Goal: Task Accomplishment & Management: Manage account settings

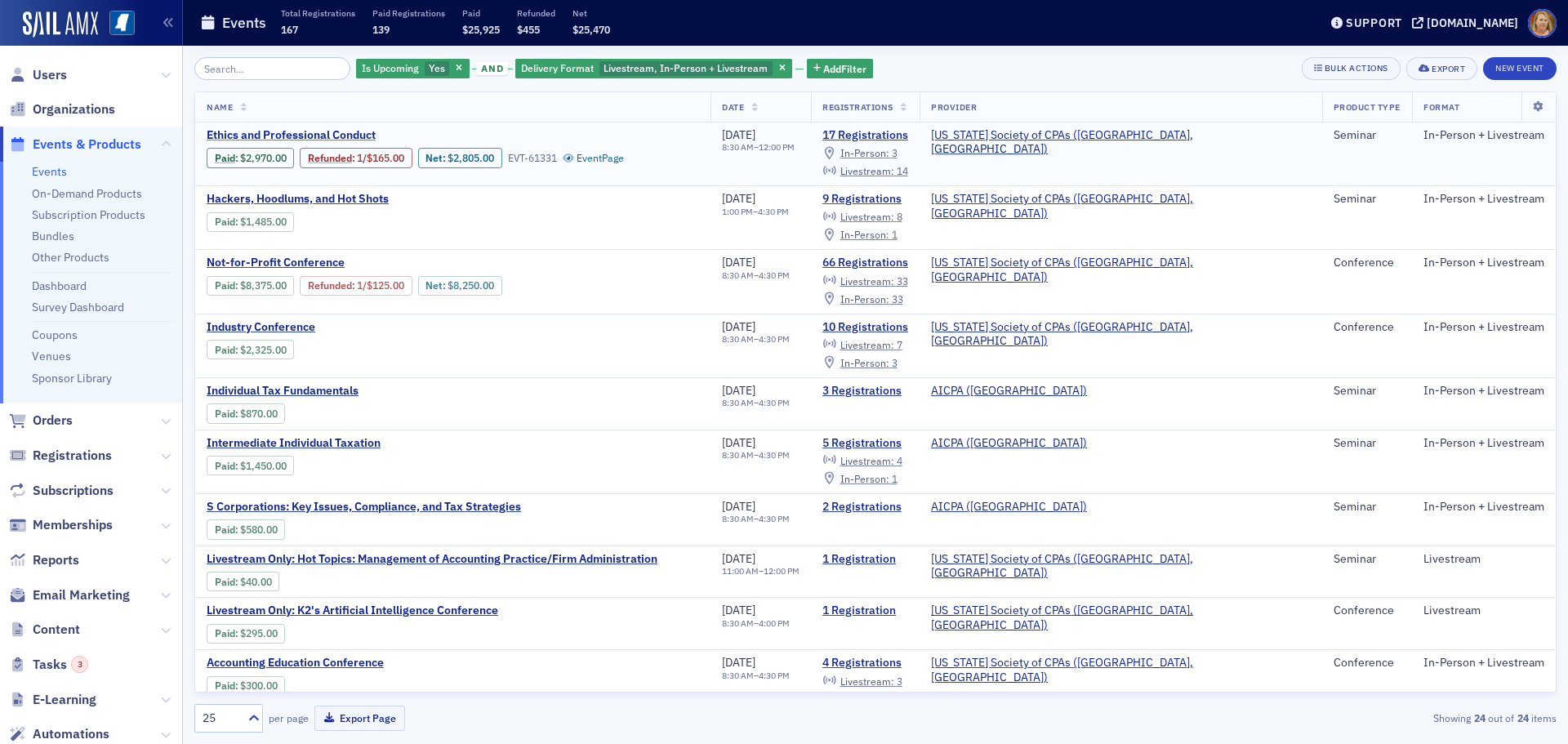
click at [279, 136] on span "Ethics and Professional Conduct" at bounding box center [344, 135] width 274 height 14
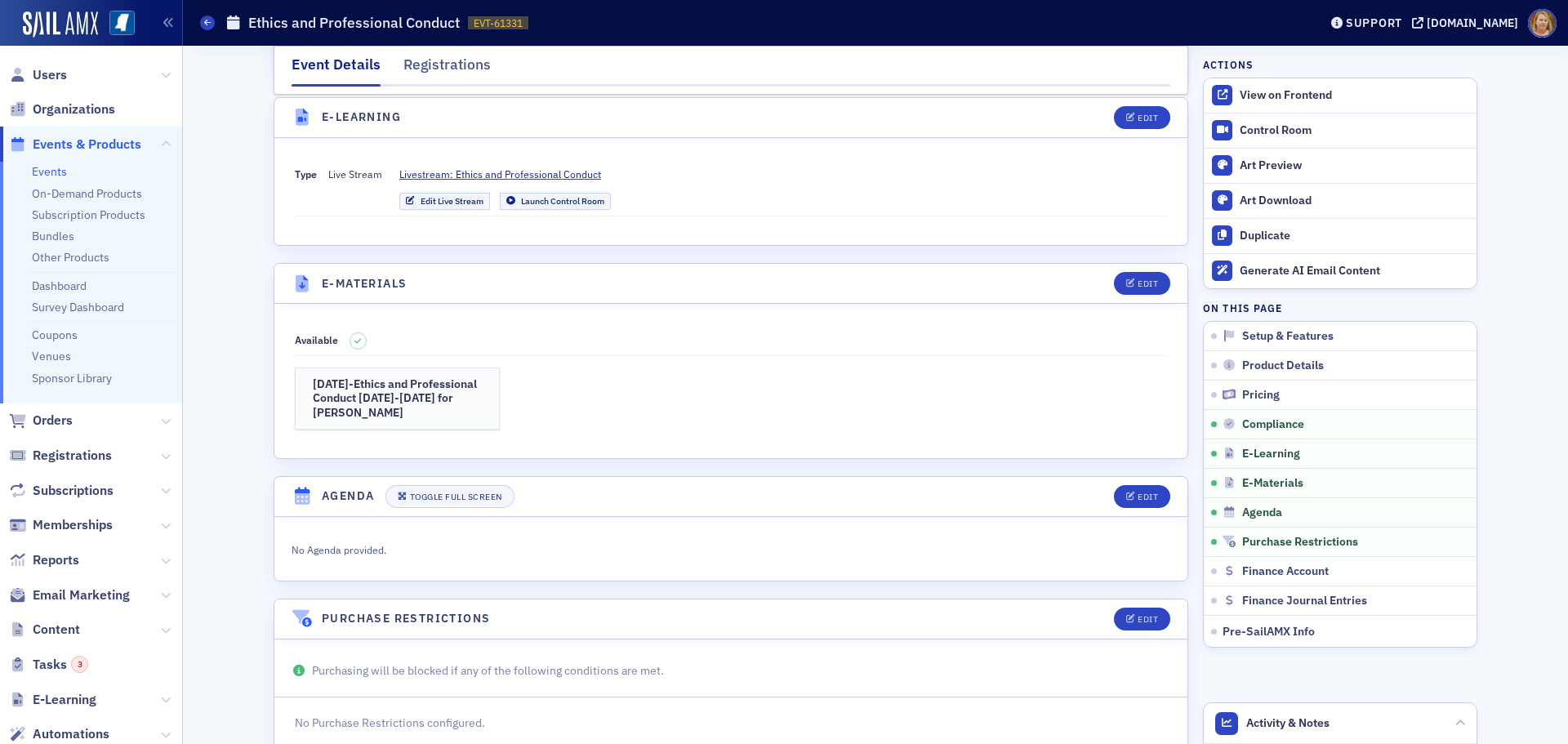
scroll to position [2123, 0]
click at [206, 15] on span at bounding box center [206, 22] width 14 height 14
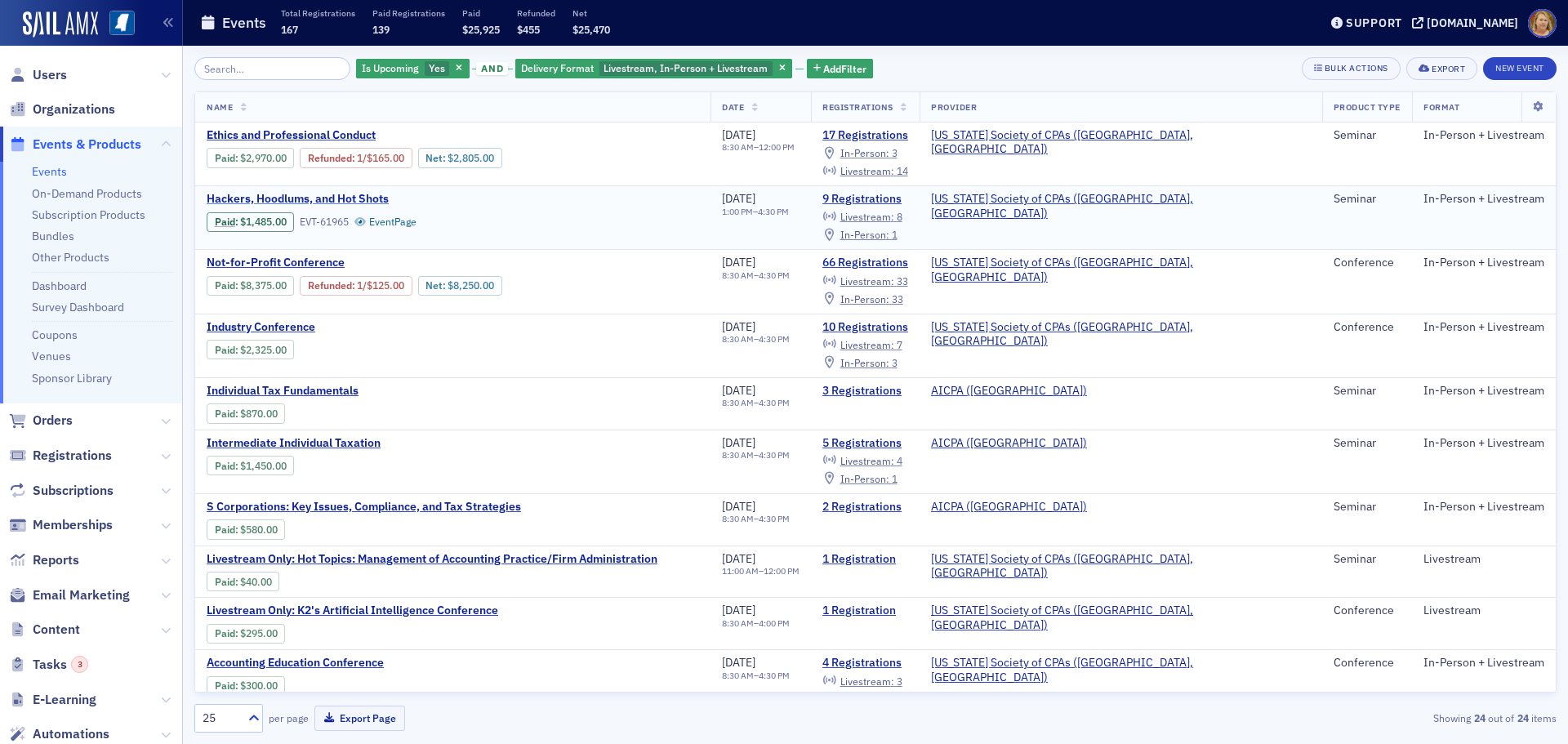
click at [304, 197] on span "Hackers, Hoodlums, and Hot Shots" at bounding box center [344, 199] width 274 height 14
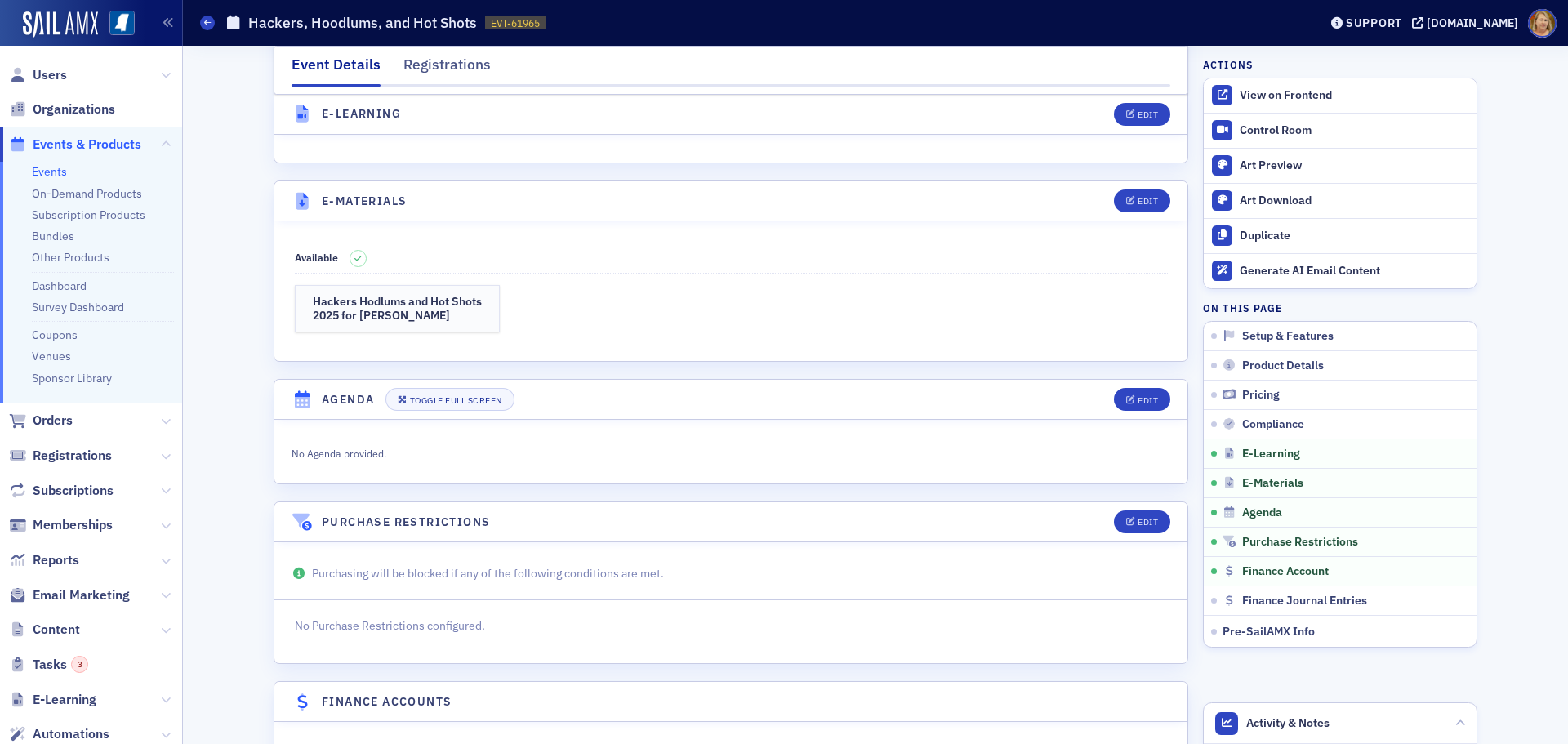
scroll to position [2123, 0]
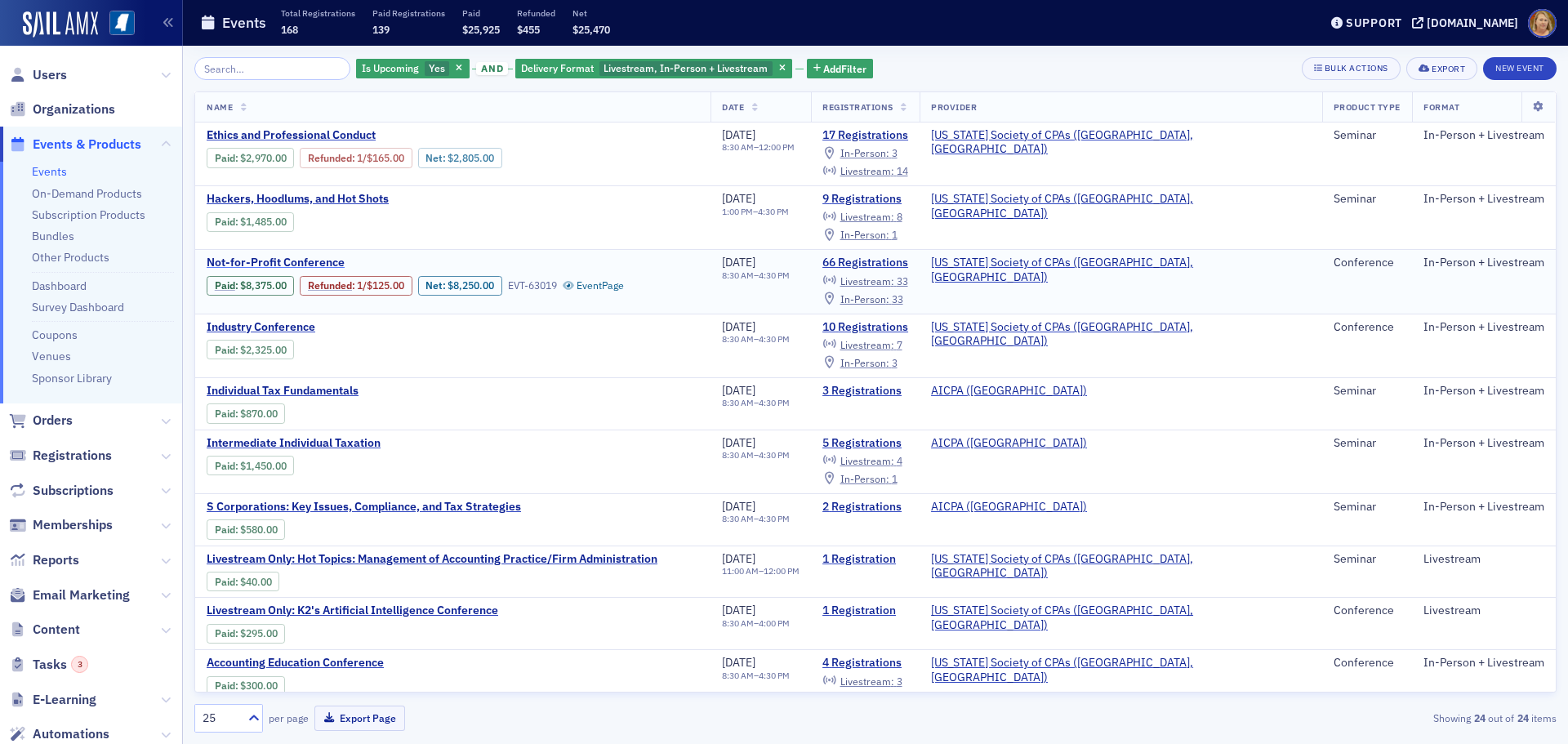
click at [228, 263] on span "Not-for-Profit Conference" at bounding box center [344, 262] width 274 height 14
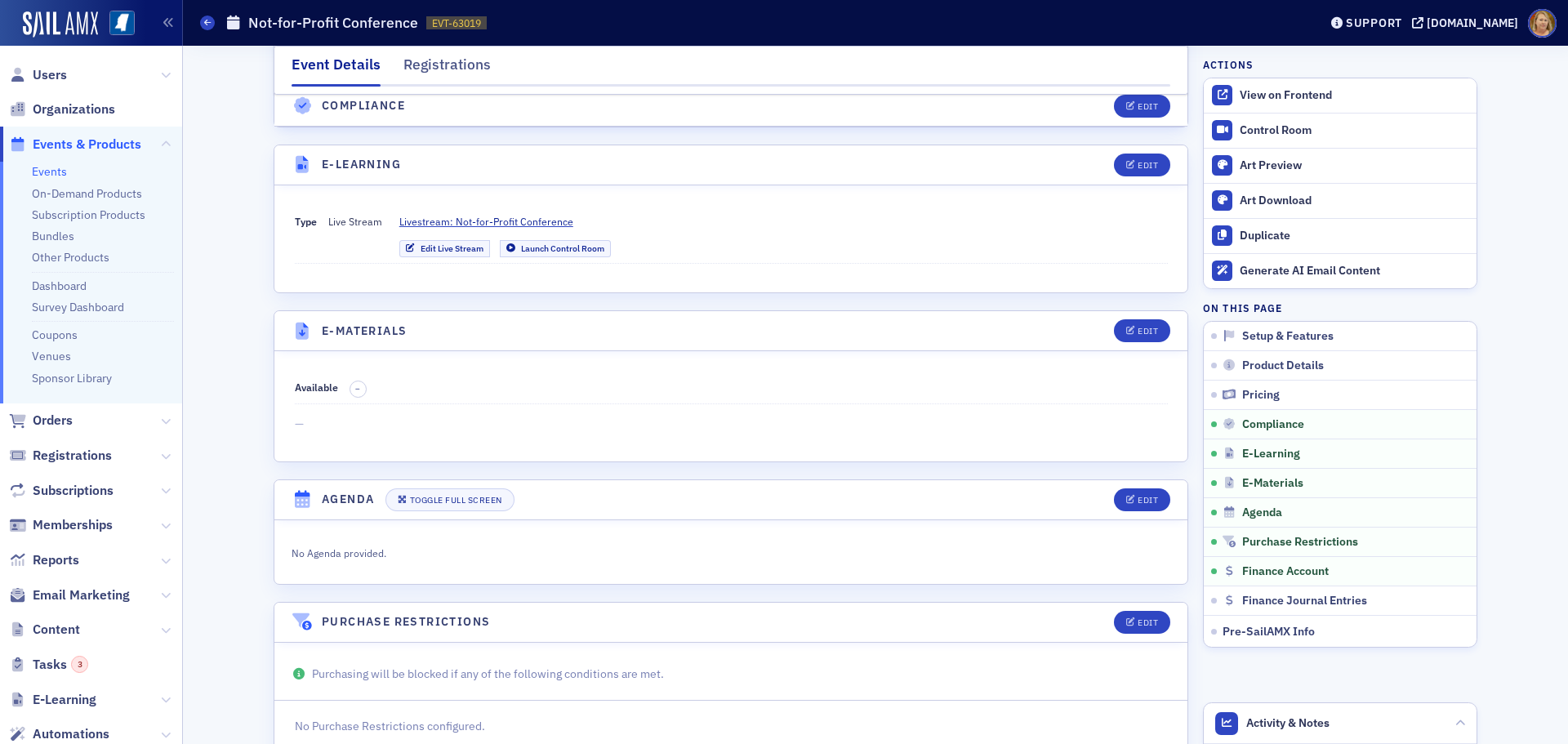
scroll to position [3265, 0]
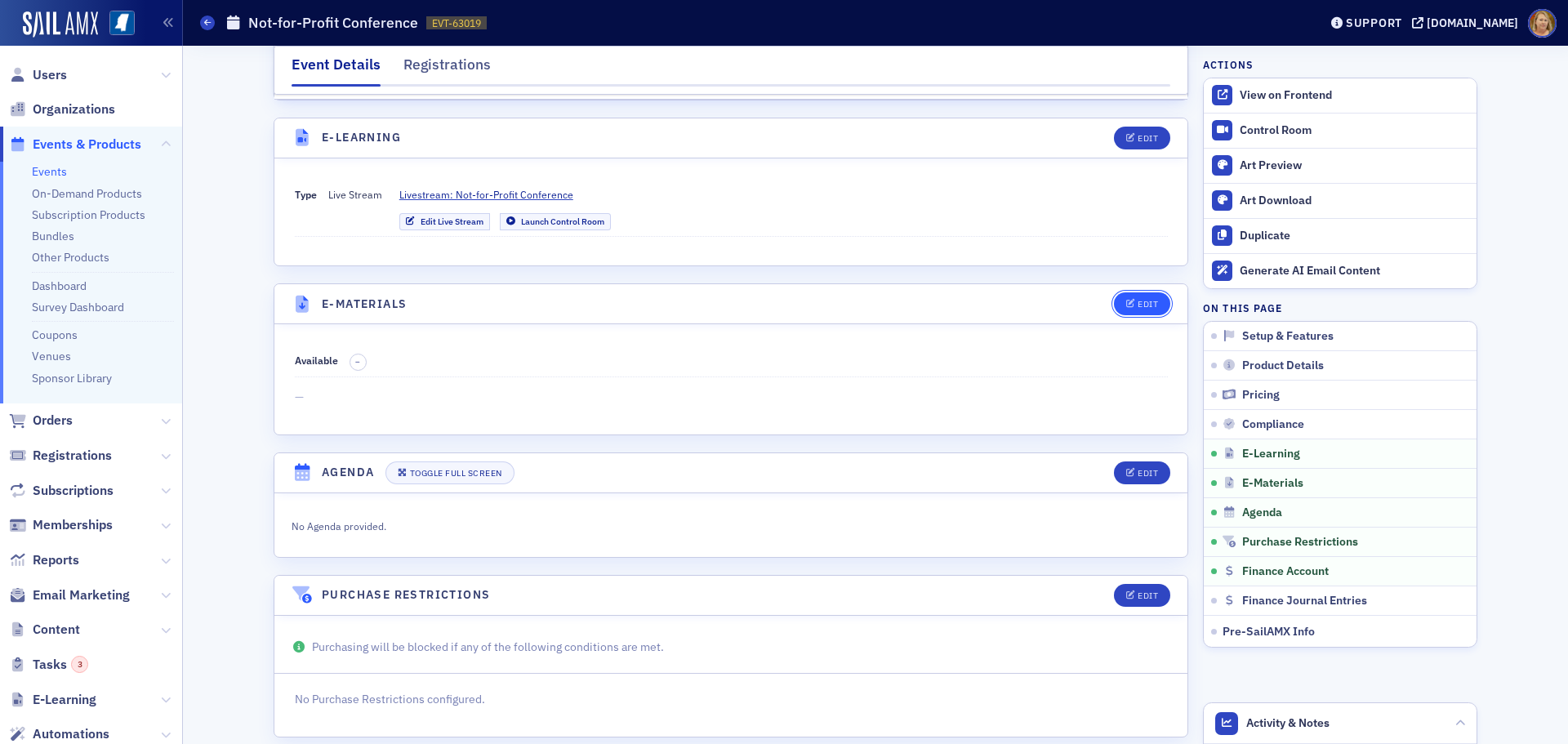
click at [1138, 300] on div "Edit" at bounding box center [1147, 304] width 20 height 9
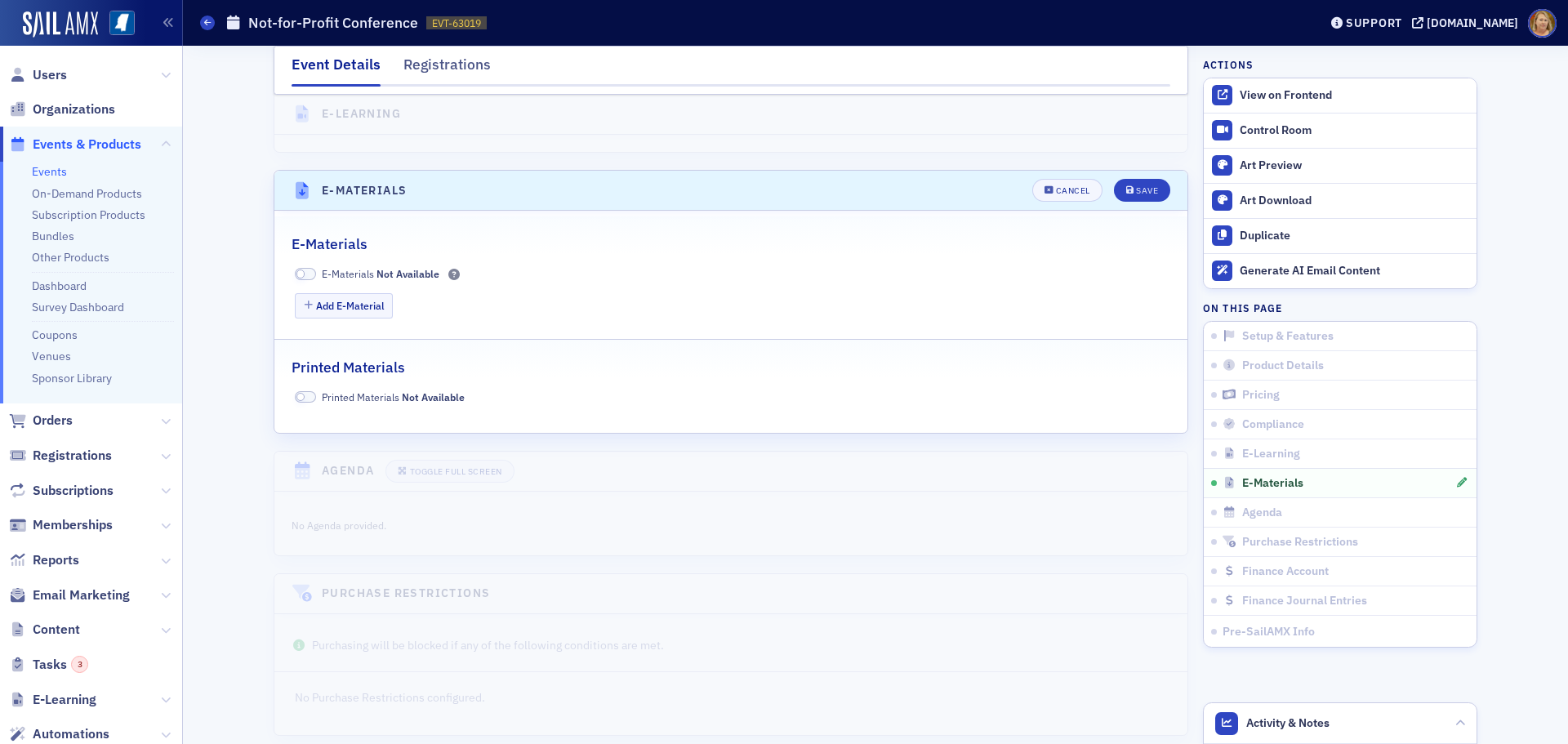
scroll to position [3392, 0]
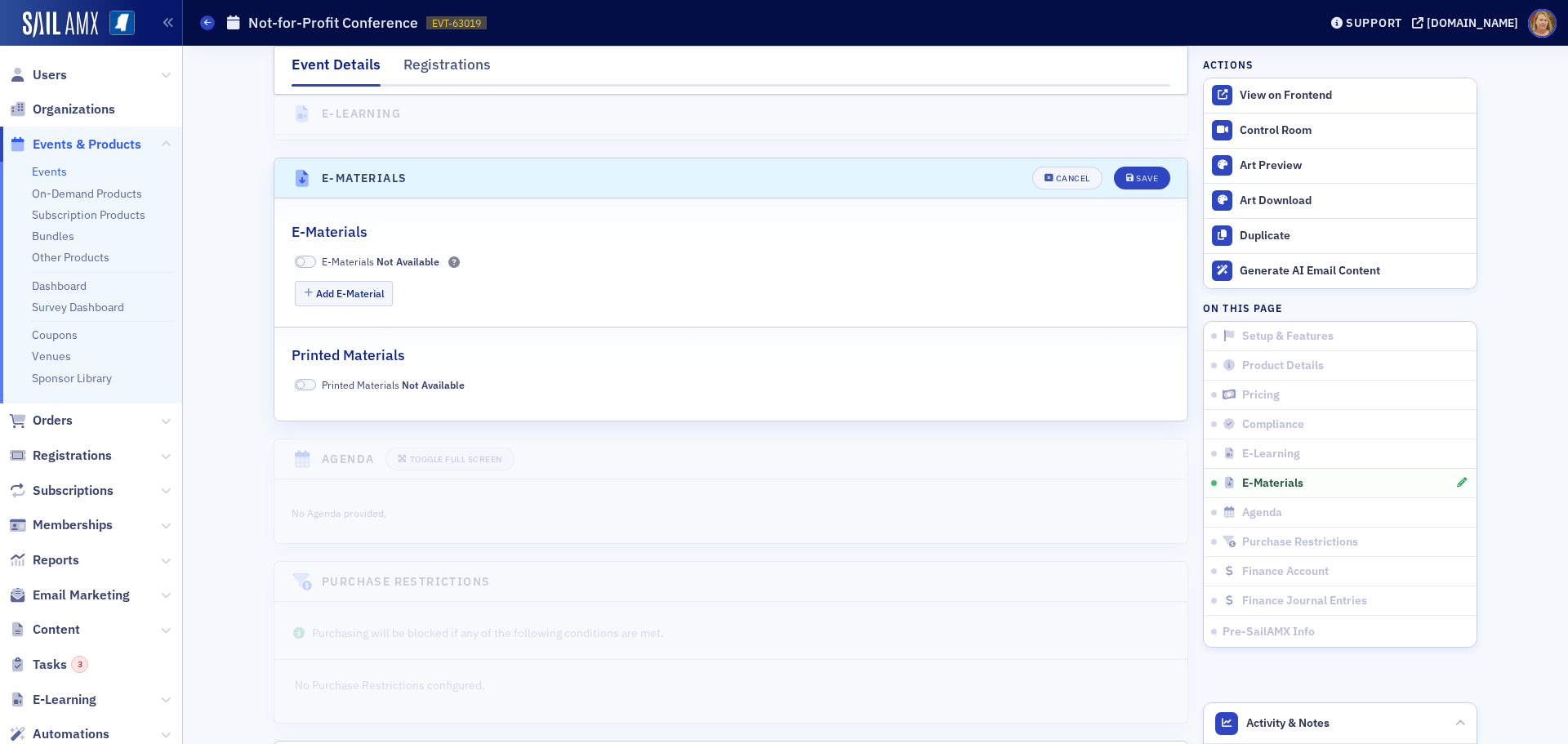
click at [300, 256] on span at bounding box center [305, 262] width 21 height 13
click at [313, 281] on button "Add E-Material" at bounding box center [344, 293] width 98 height 25
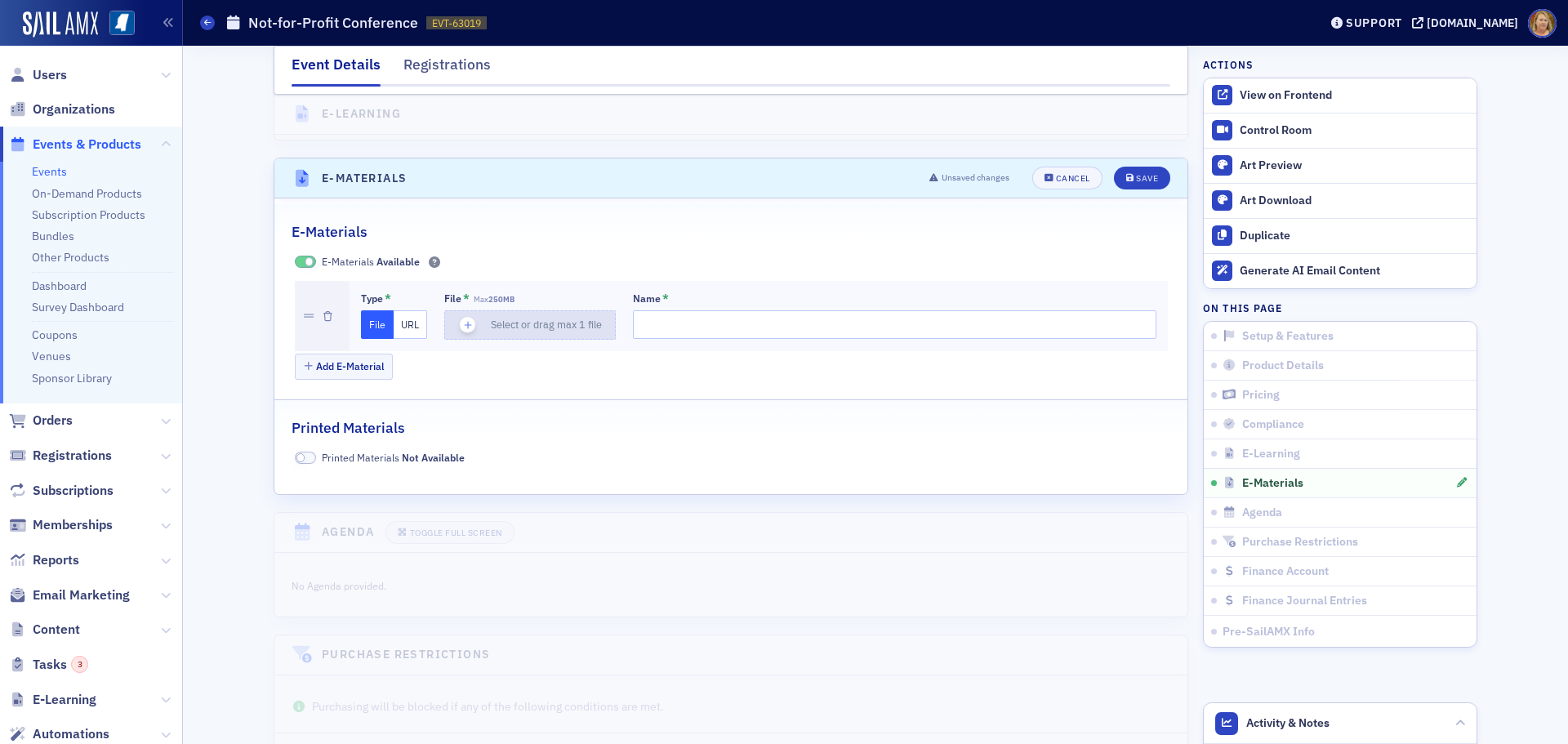
click at [460, 317] on icon "button" at bounding box center [467, 324] width 14 height 14
type input "Amie-Updated_Tax_Provisions_Nonprofits_Presentation"
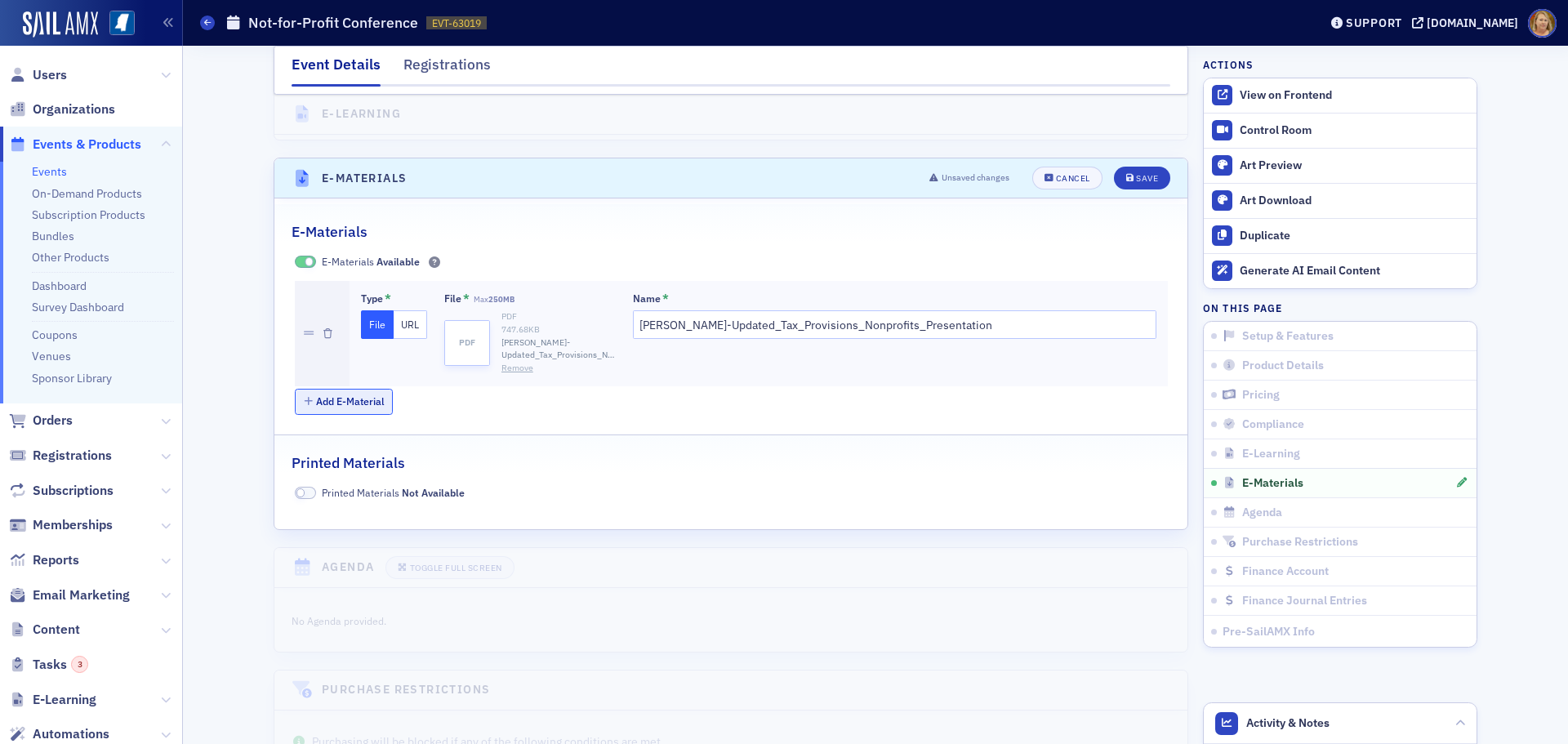
click at [359, 389] on button "Add E-Material" at bounding box center [344, 401] width 98 height 25
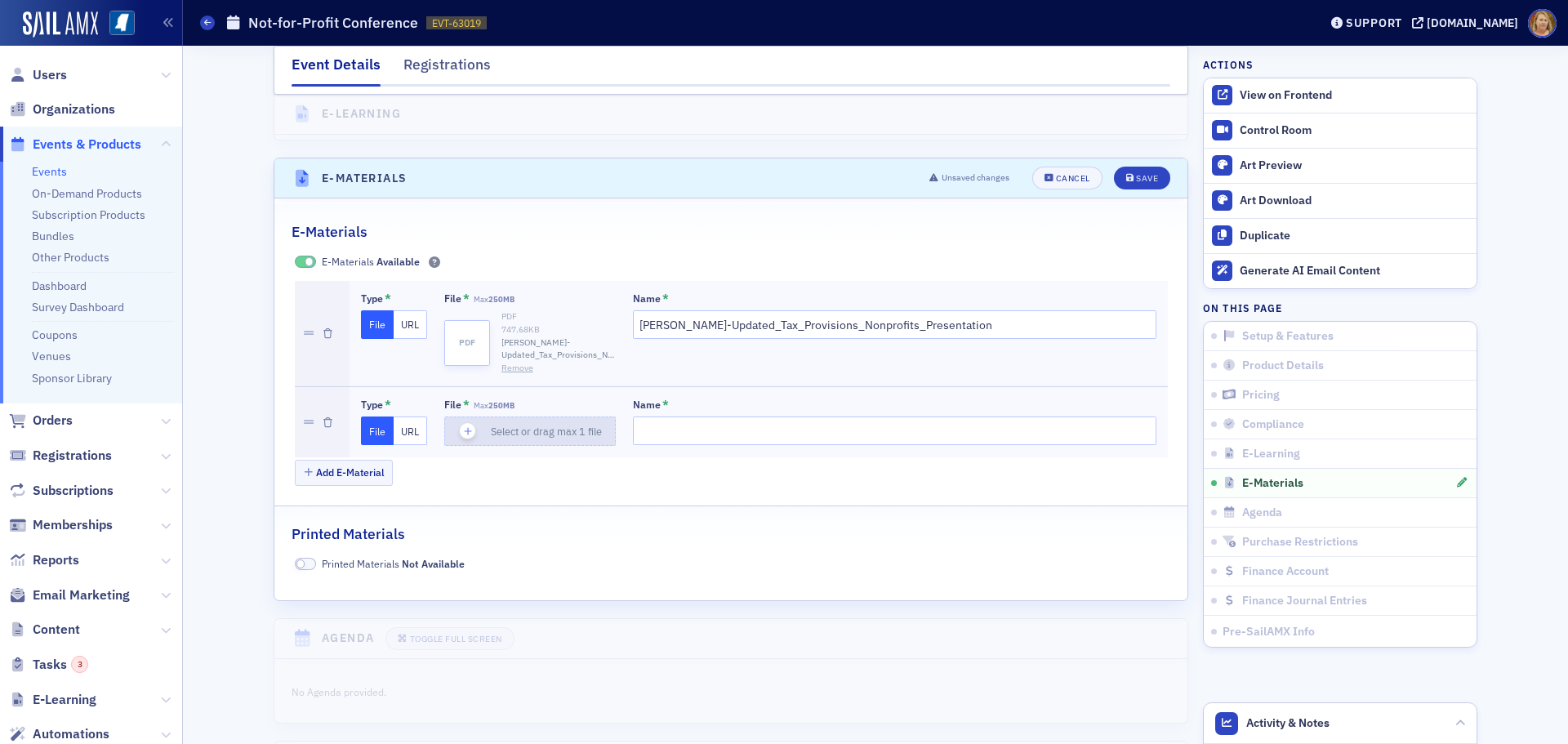
click at [465, 424] on icon "button" at bounding box center [467, 430] width 14 height 14
type input "Maura-AICPA_QM_for_Nonprofit_Audits"
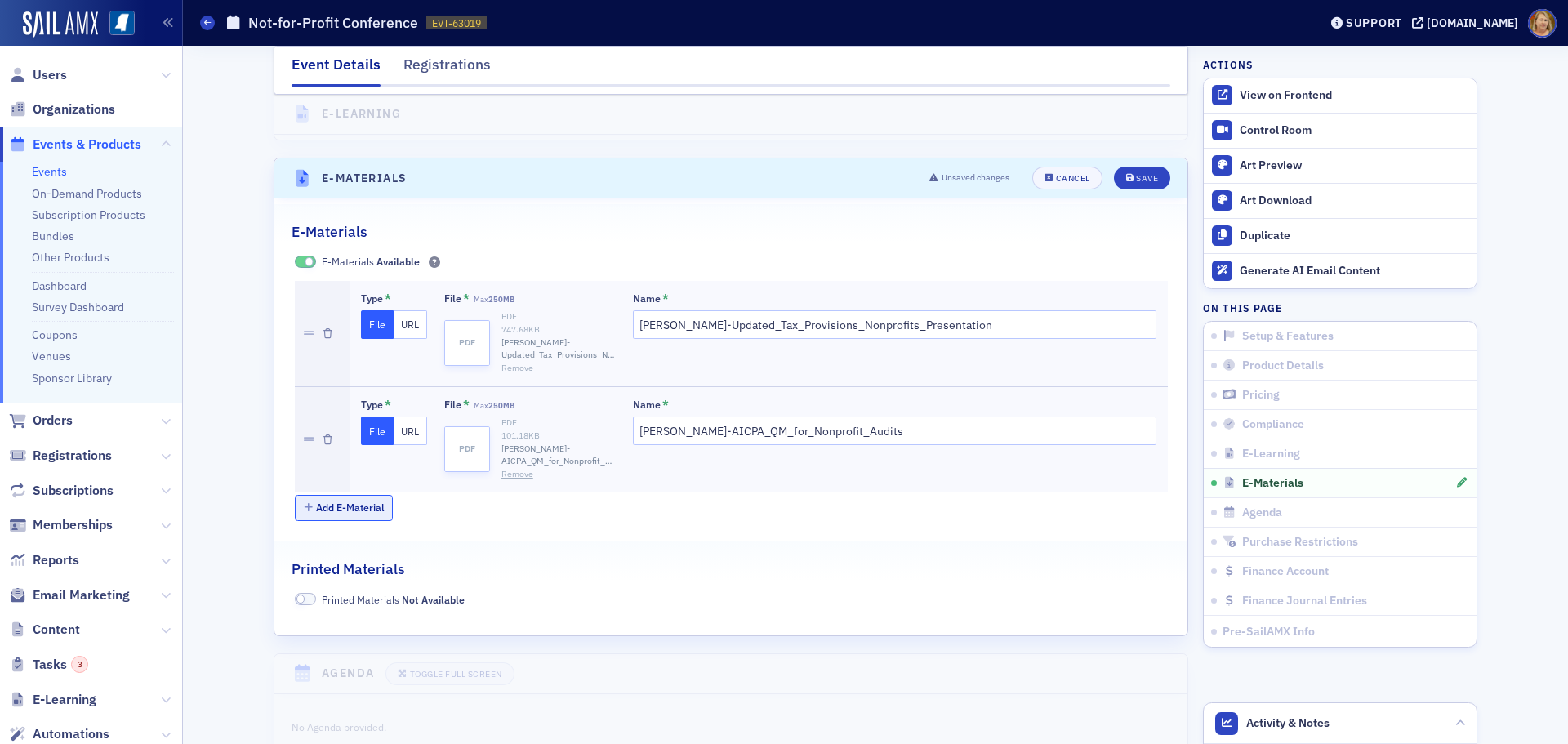
click at [366, 495] on button "Add E-Material" at bounding box center [344, 508] width 98 height 25
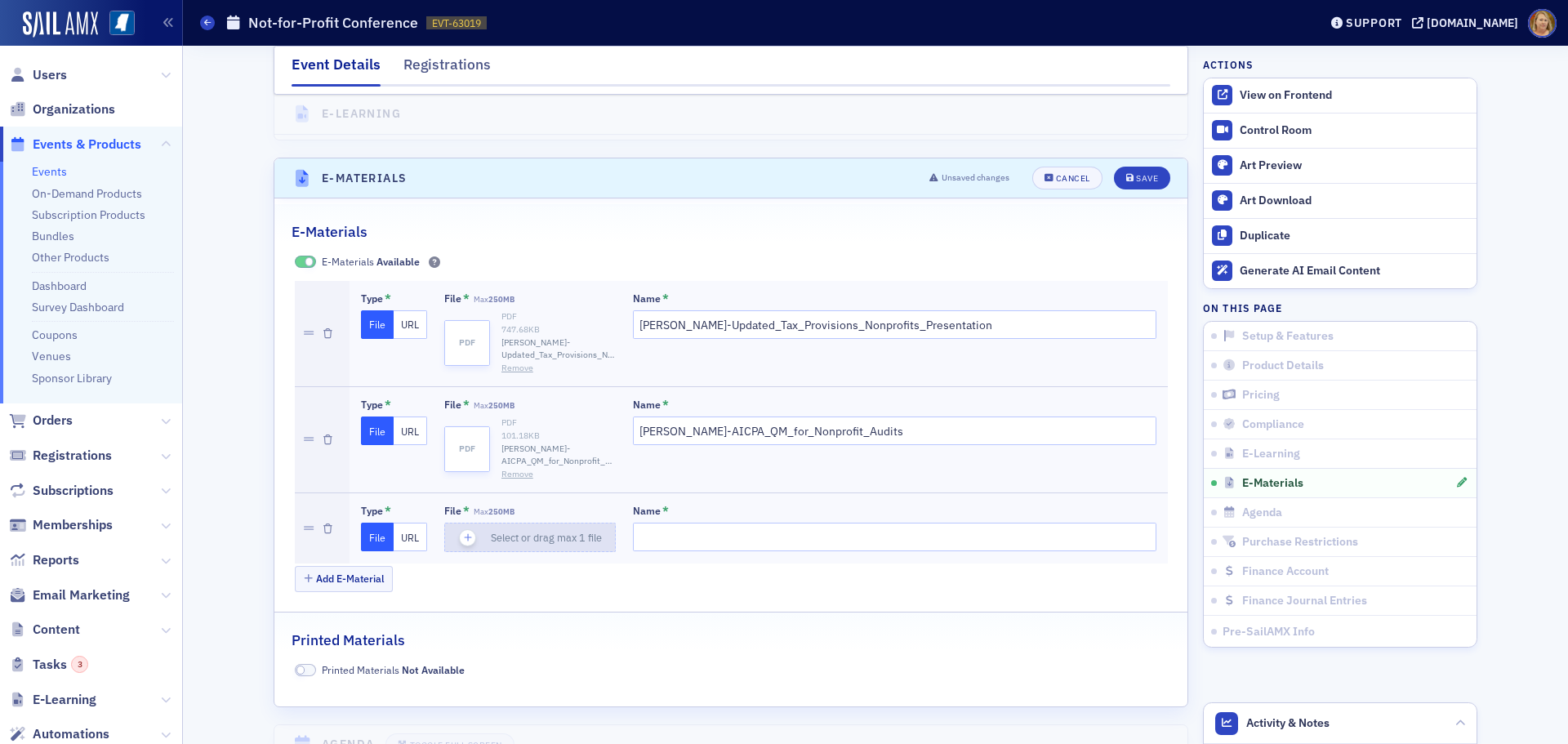
click at [461, 530] on icon "button" at bounding box center [467, 537] width 14 height 14
type input "Whitney-Form 990 Common Mistakes 9.25.2025"
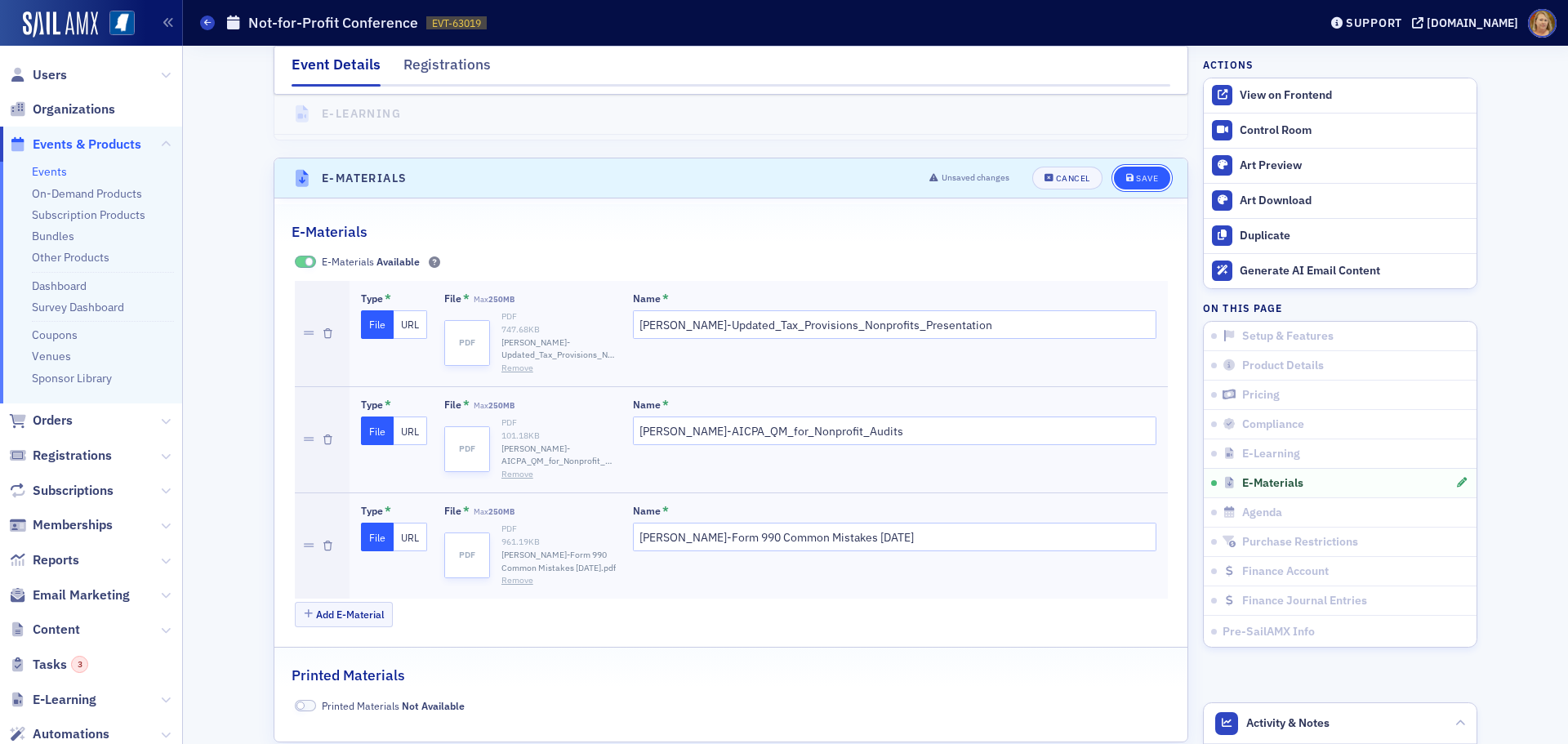
drag, startPoint x: 1142, startPoint y: 114, endPoint x: 1123, endPoint y: 108, distance: 19.9
click at [1142, 174] on div "Save" at bounding box center [1146, 178] width 22 height 9
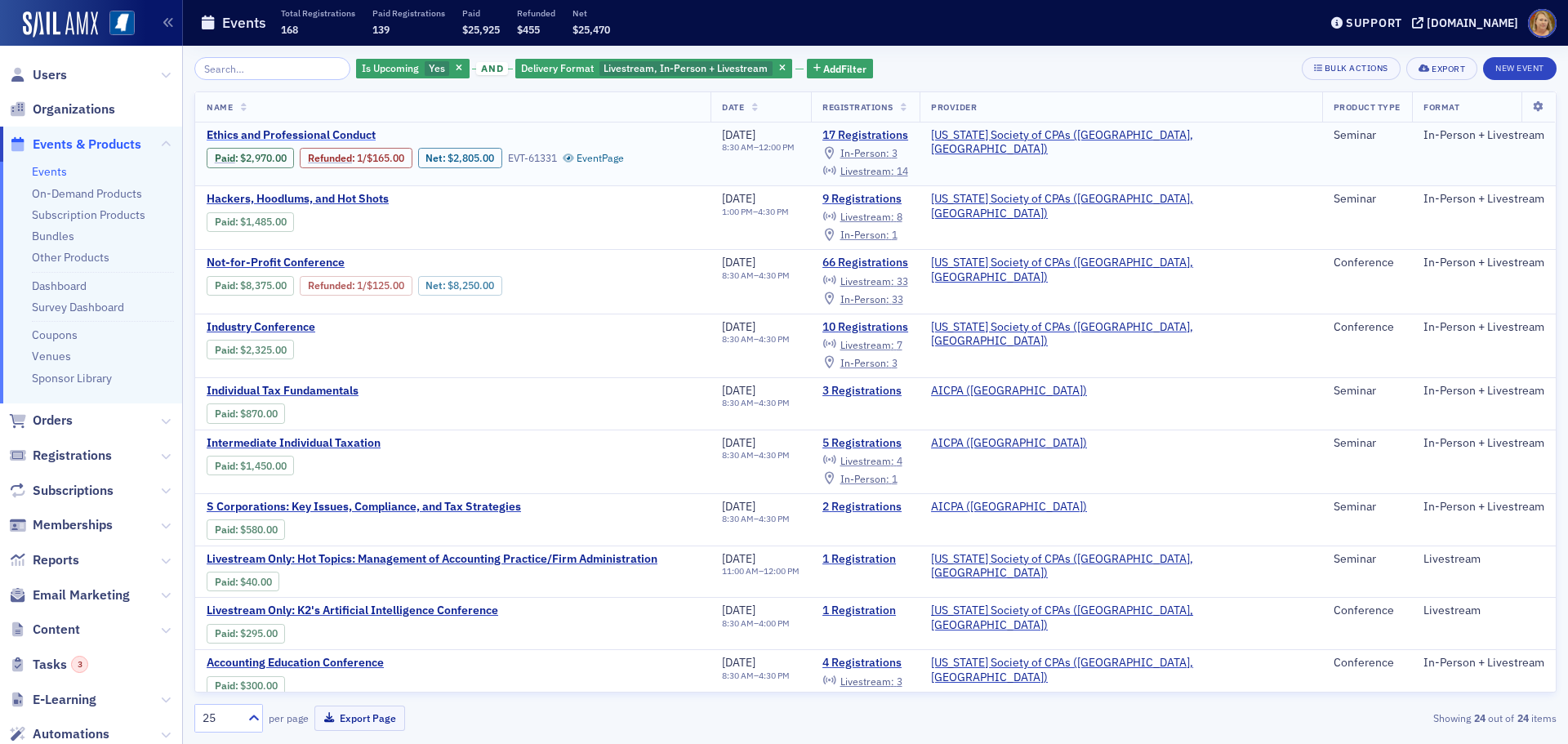
click at [341, 138] on span "Ethics and Professional Conduct" at bounding box center [344, 135] width 274 height 14
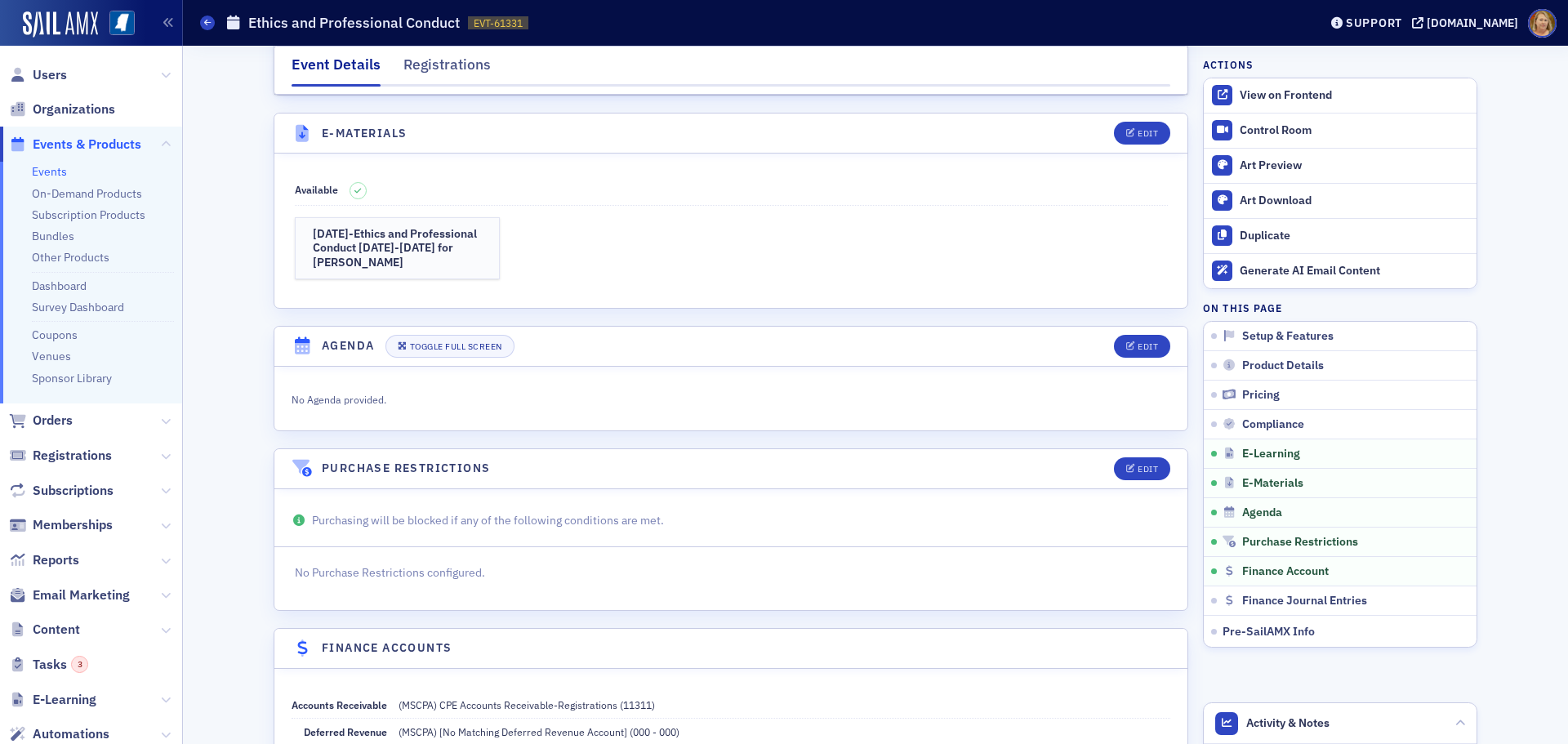
scroll to position [2286, 0]
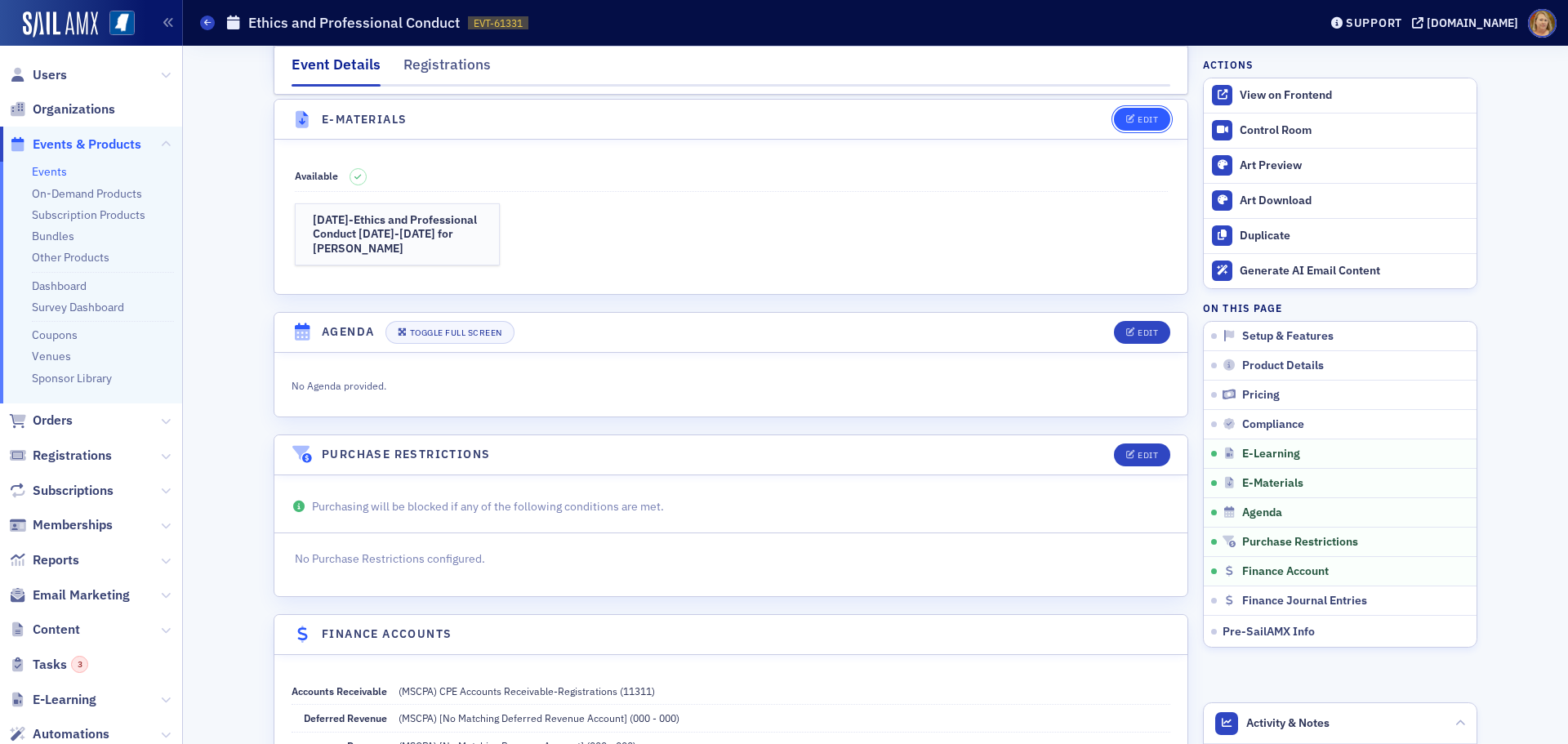
click at [1138, 124] on div "Edit" at bounding box center [1147, 119] width 20 height 9
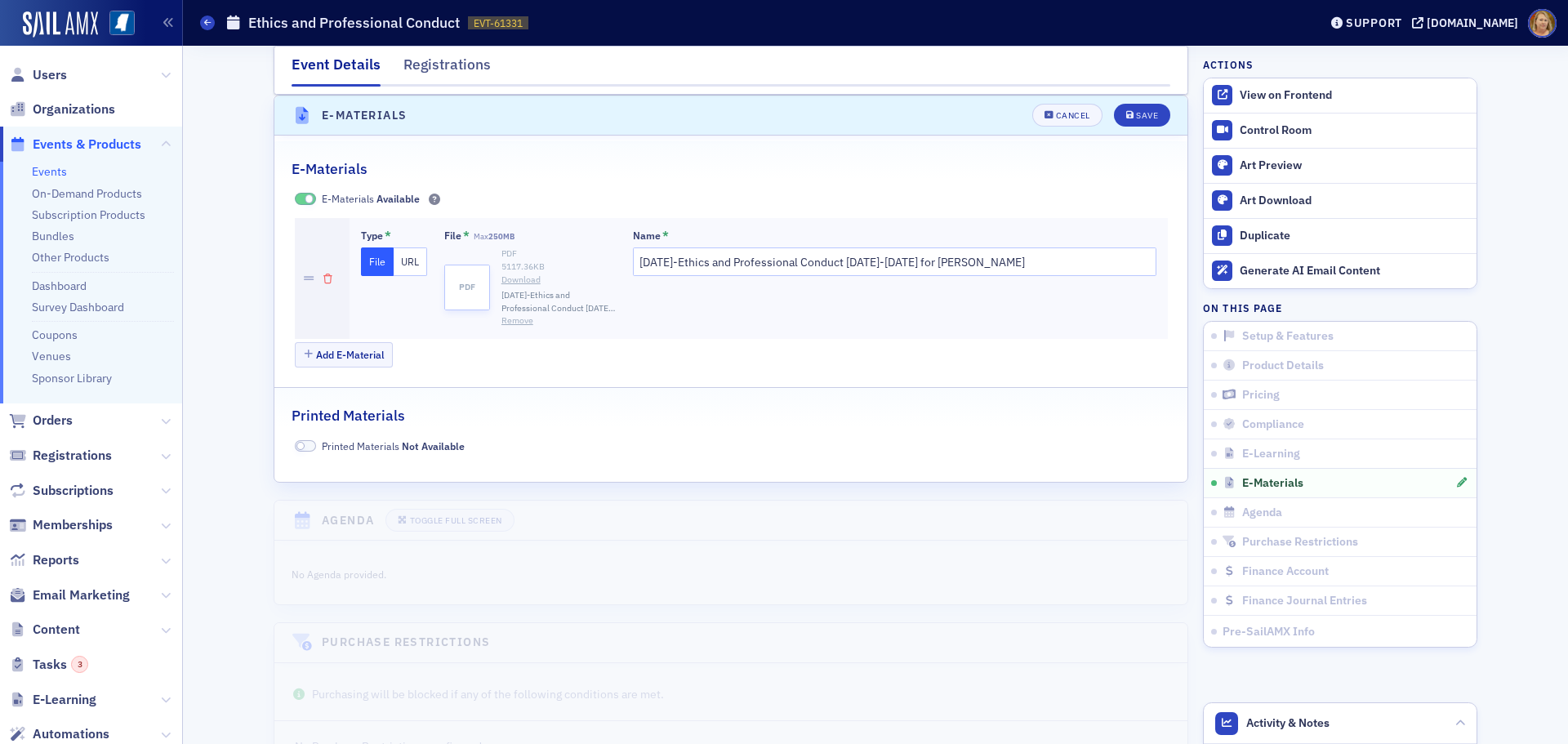
click at [323, 276] on icon "button" at bounding box center [327, 279] width 9 height 10
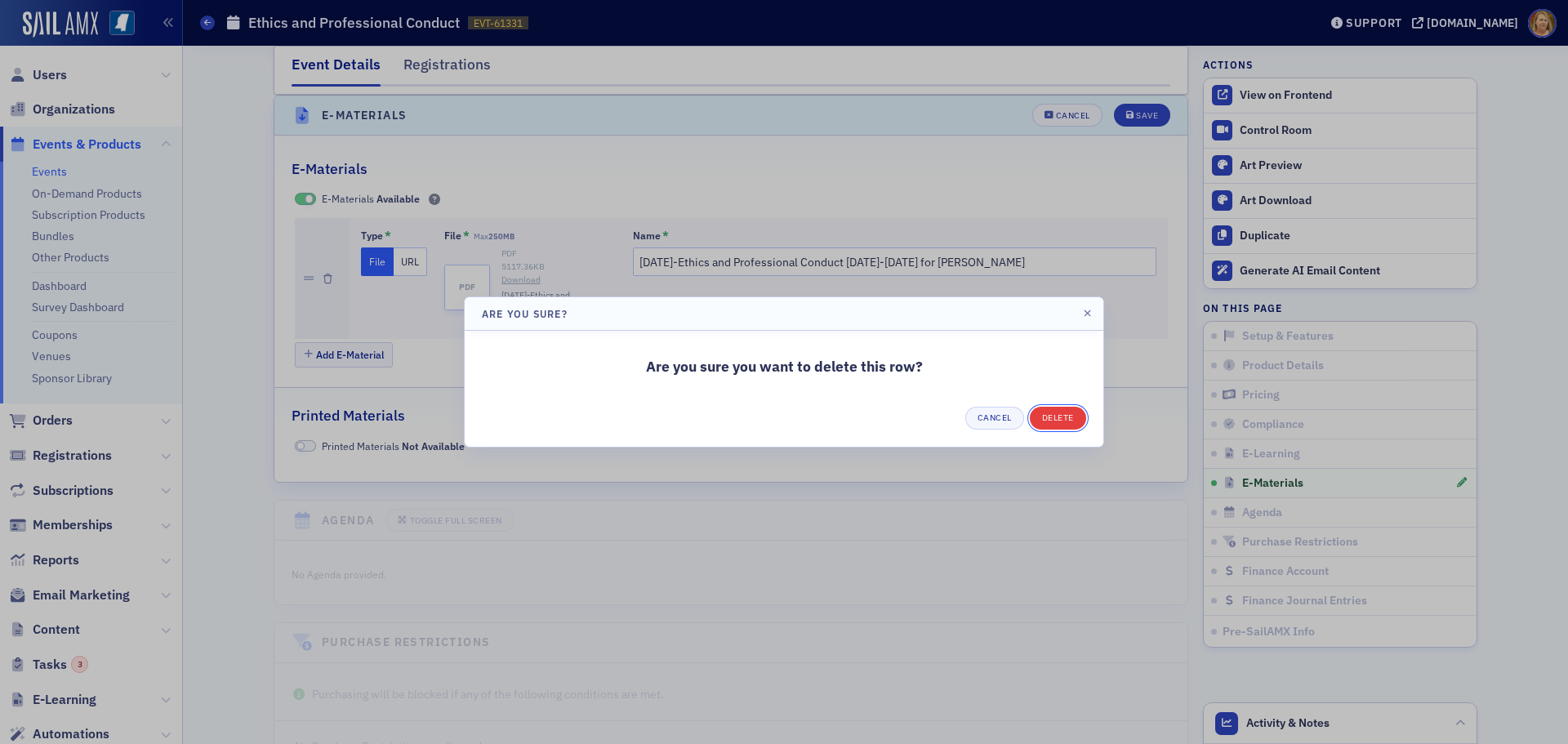
click at [1063, 422] on button "Delete" at bounding box center [1058, 418] width 56 height 23
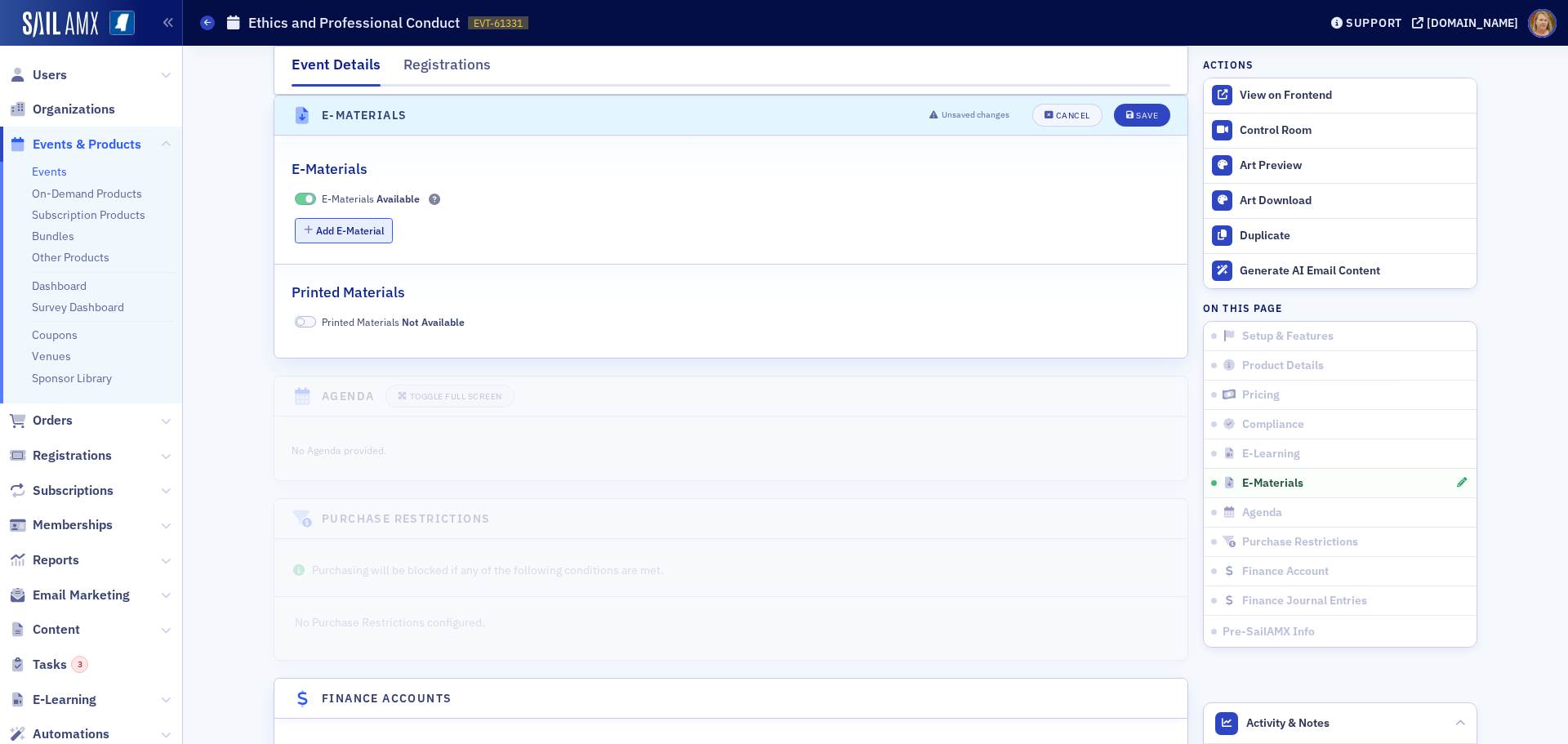
click at [366, 226] on button "Add E-Material" at bounding box center [344, 231] width 98 height 25
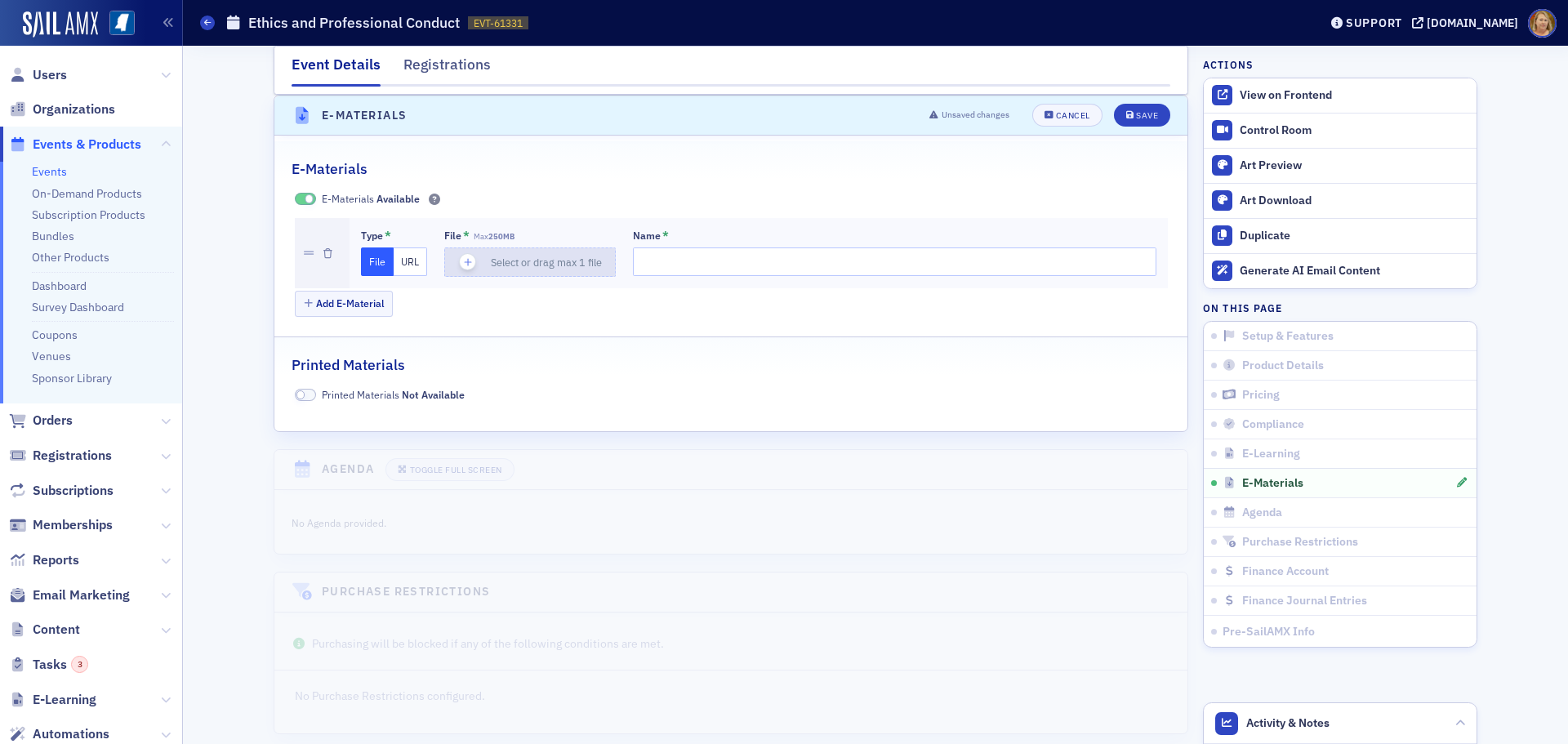
click at [460, 258] on icon "button" at bounding box center [467, 262] width 14 height 14
type input "2-Sept. 2025-Ethics and Professional Conduct 2025-2028 for Ellen"
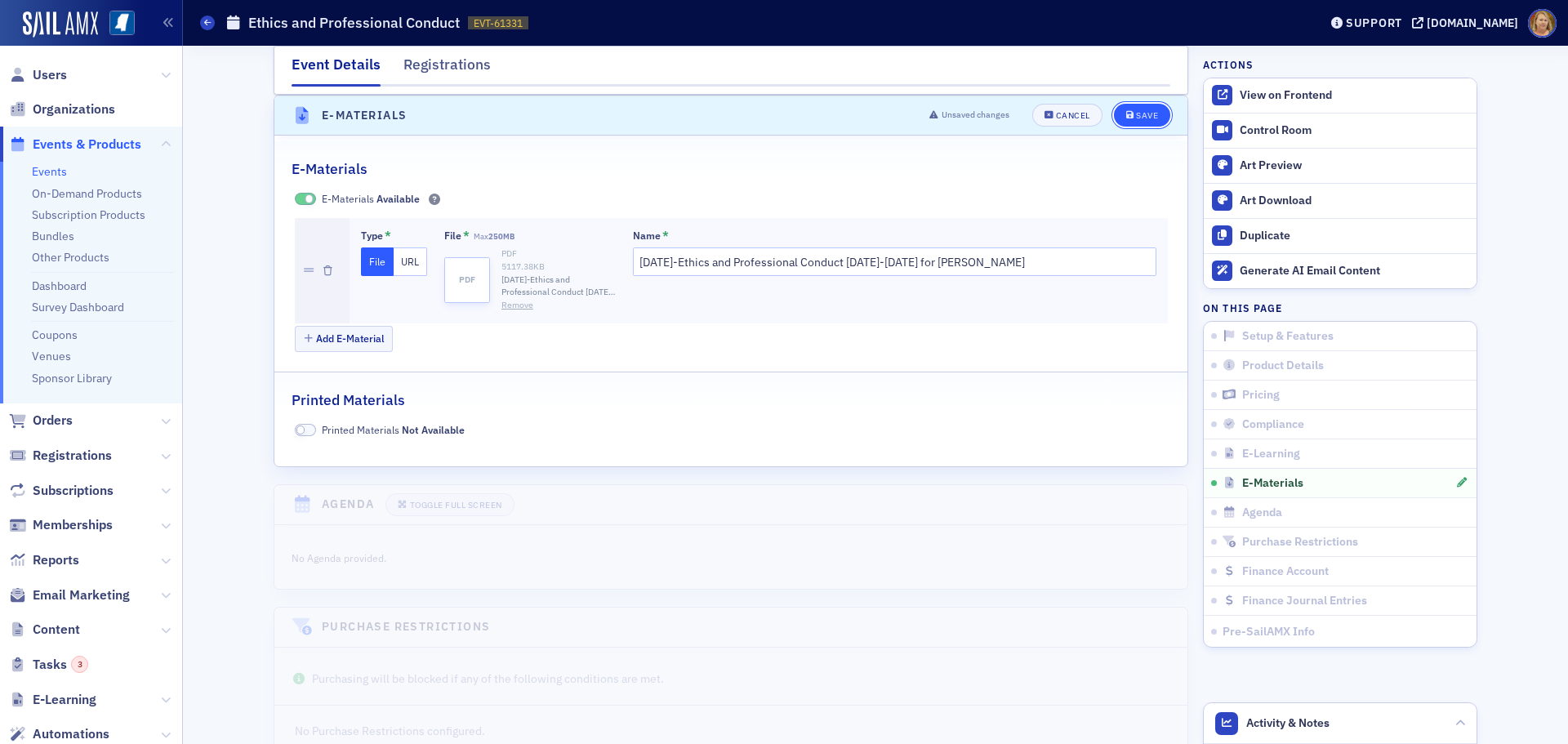
click at [1126, 118] on icon "submit" at bounding box center [1130, 115] width 8 height 9
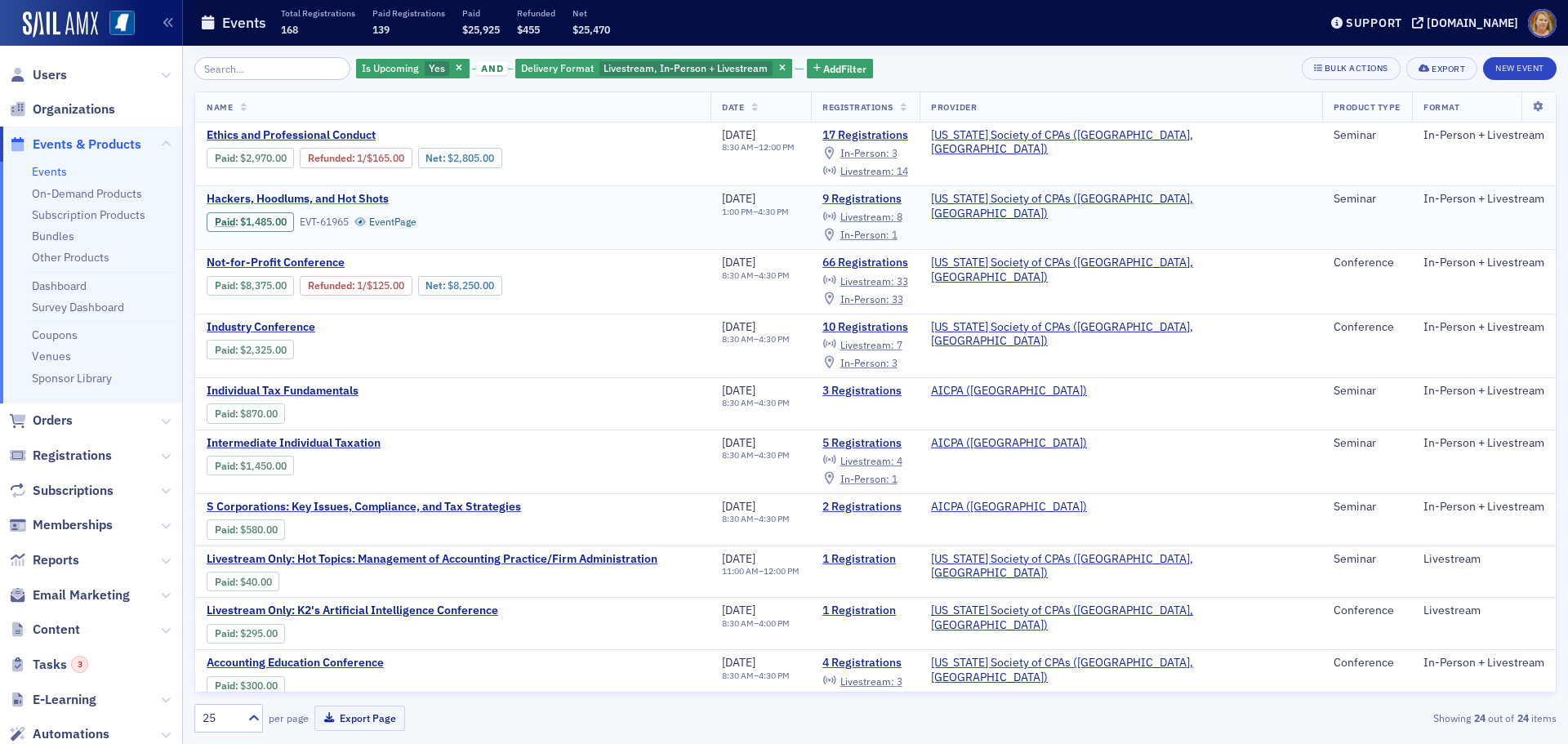
click at [280, 195] on span "Hackers, Hoodlums, and Hot Shots" at bounding box center [344, 199] width 274 height 14
click at [282, 195] on span "Hackers, Hoodlums, and Hot Shots" at bounding box center [344, 199] width 274 height 14
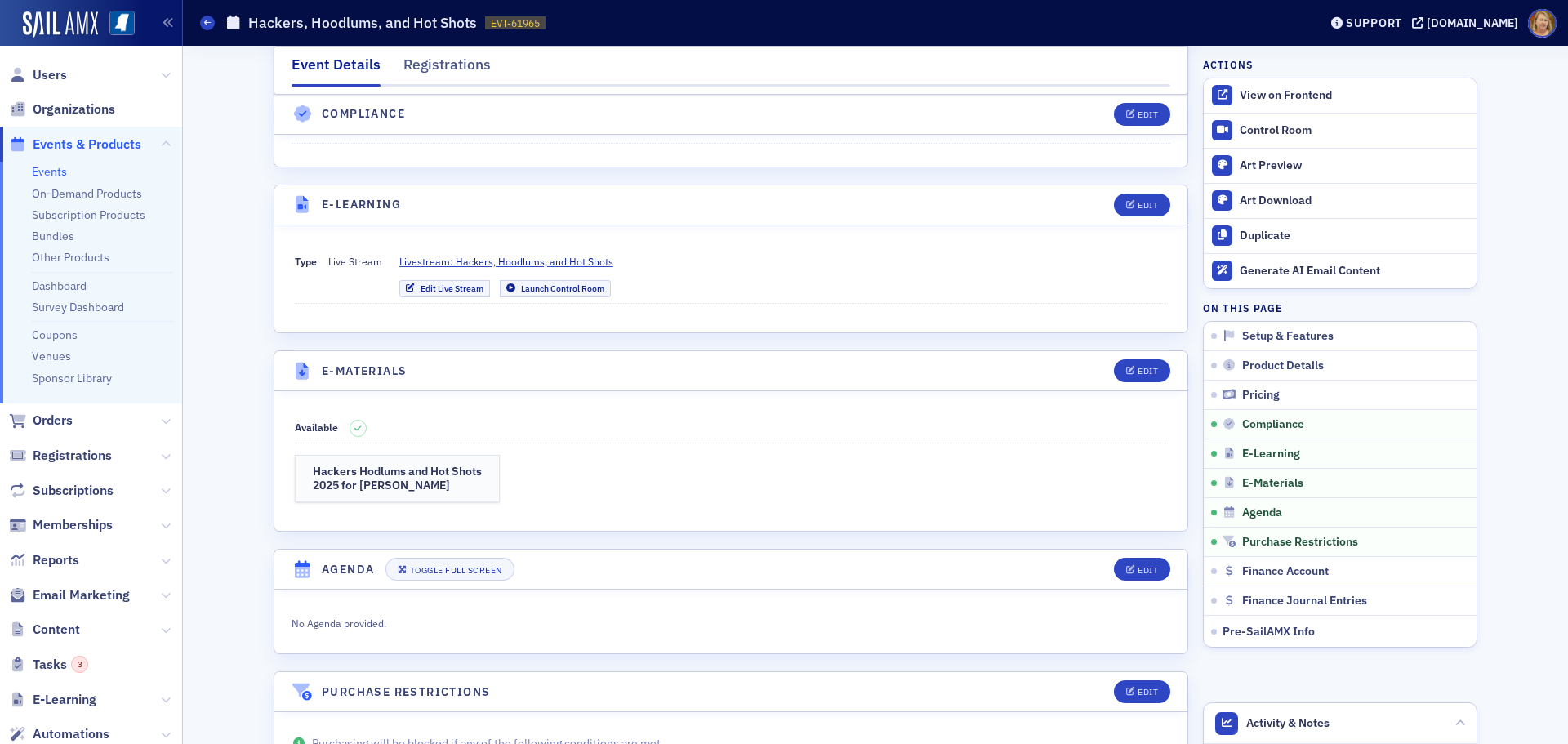
scroll to position [2041, 0]
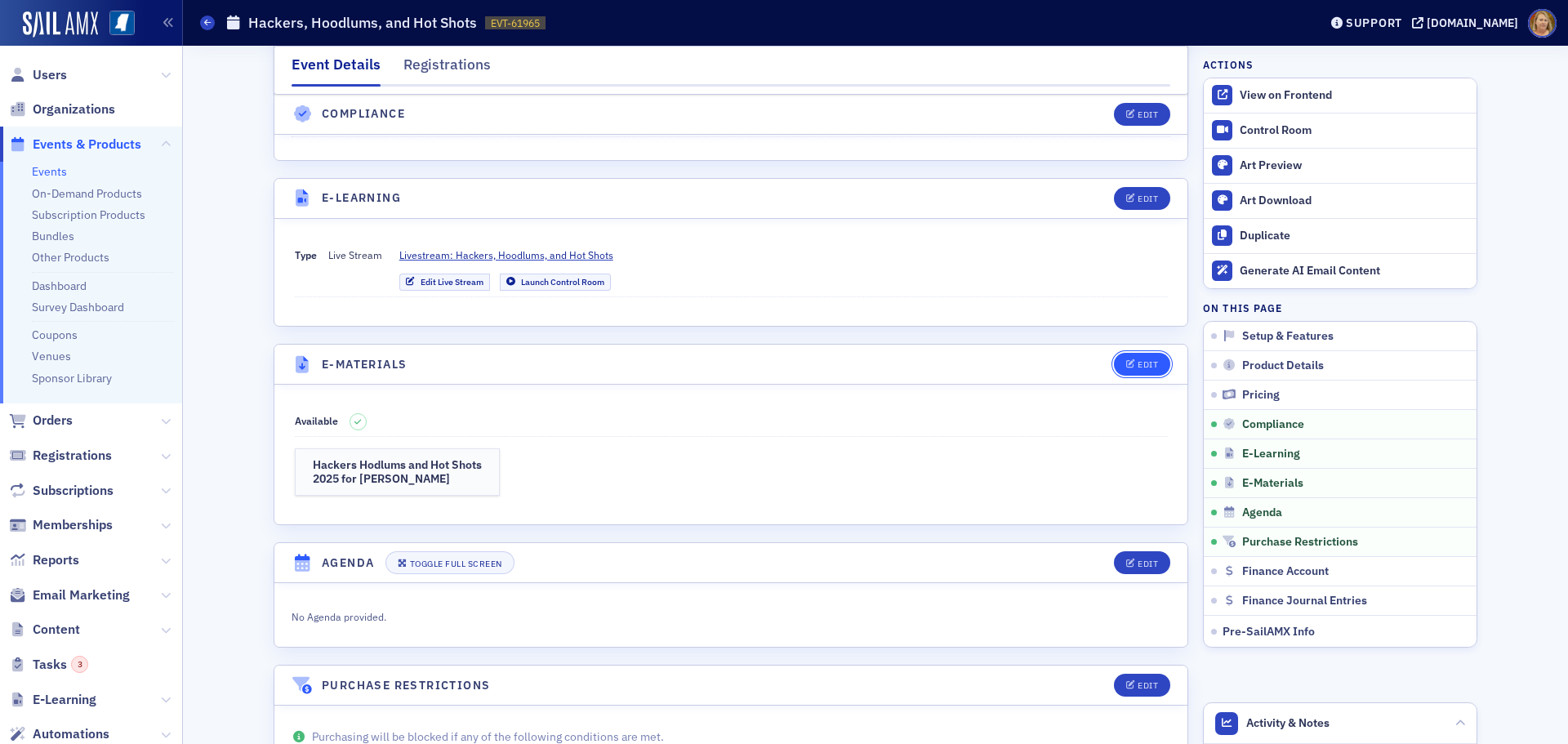
click at [1138, 361] on div "Edit" at bounding box center [1147, 364] width 20 height 9
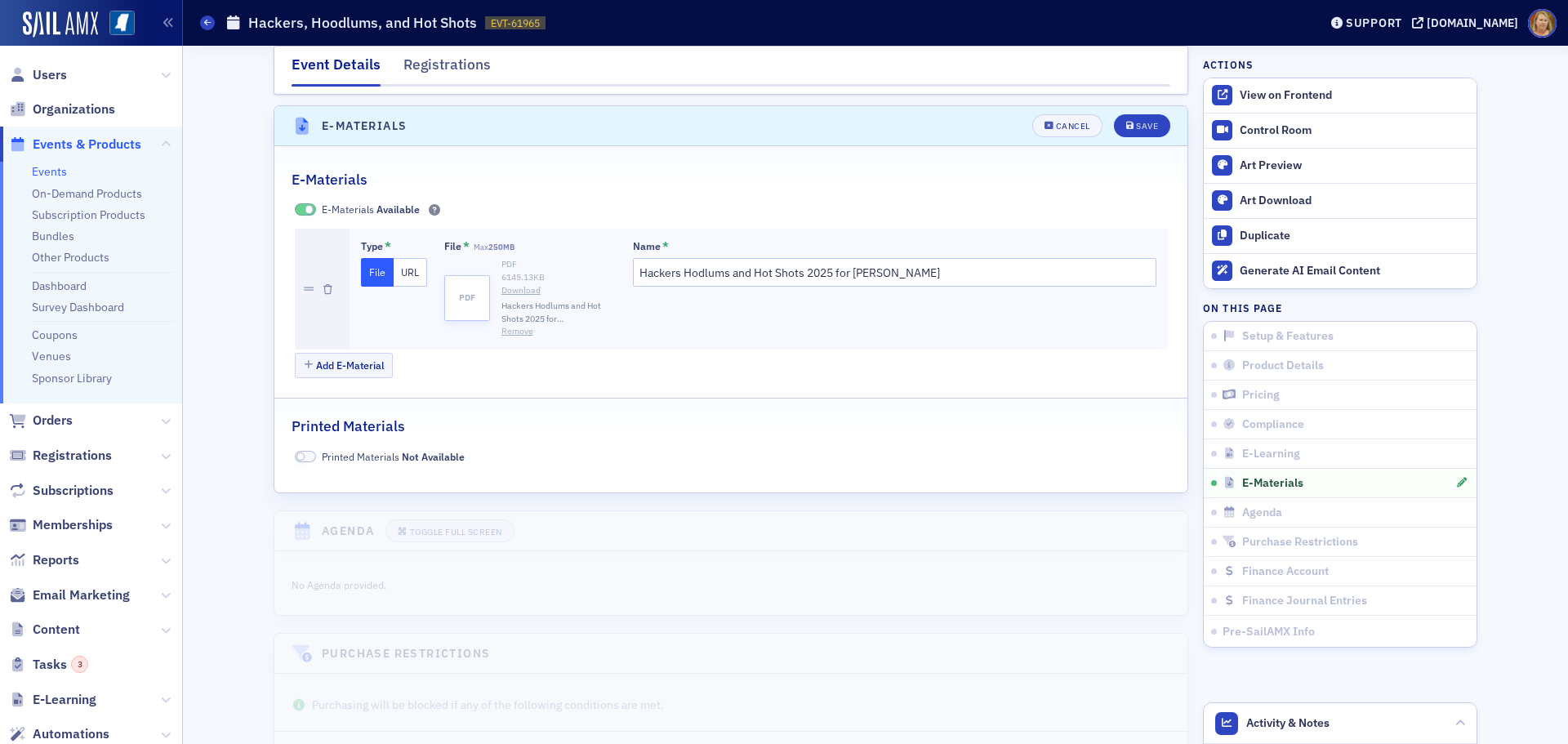
scroll to position [2290, 0]
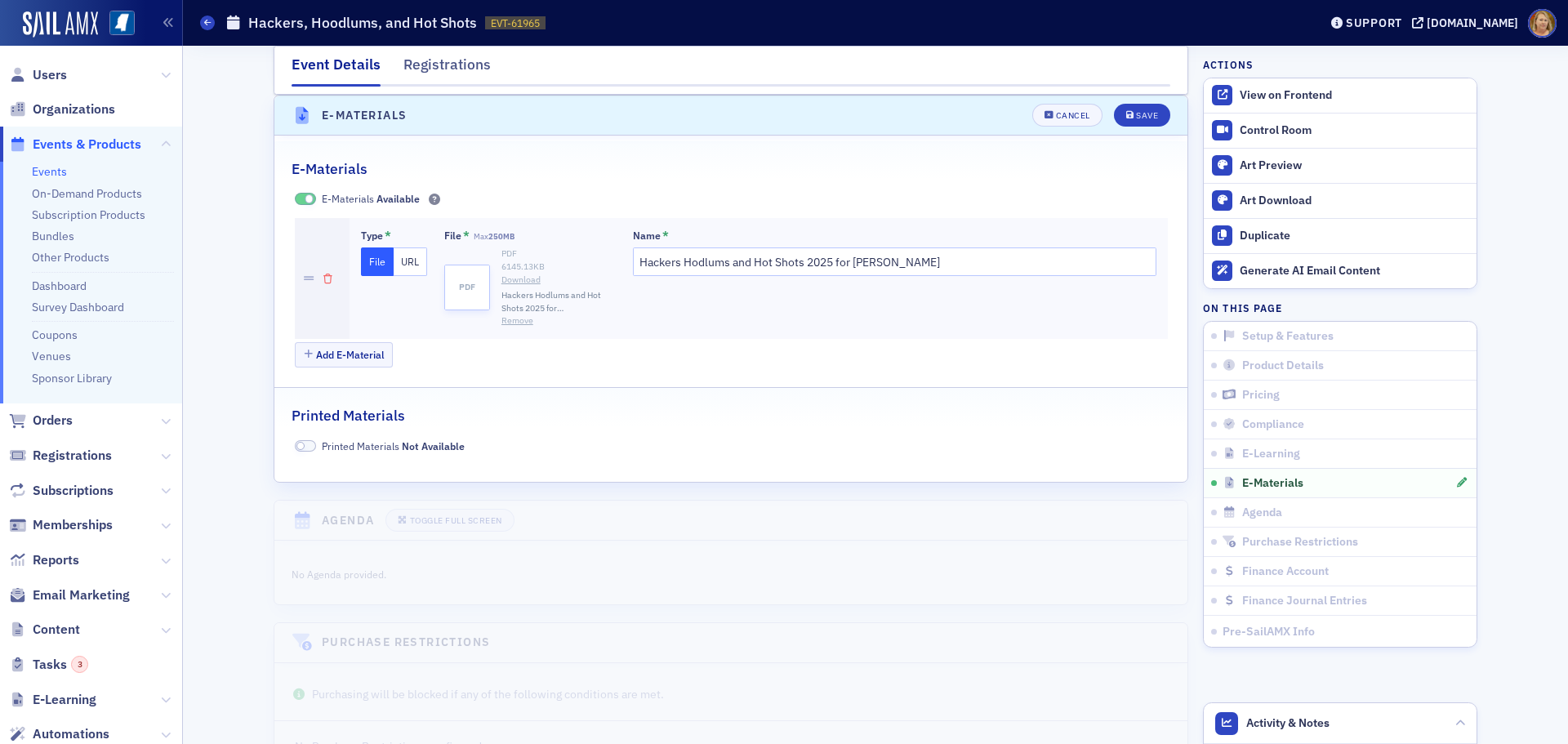
click at [323, 281] on icon "button" at bounding box center [327, 279] width 9 height 10
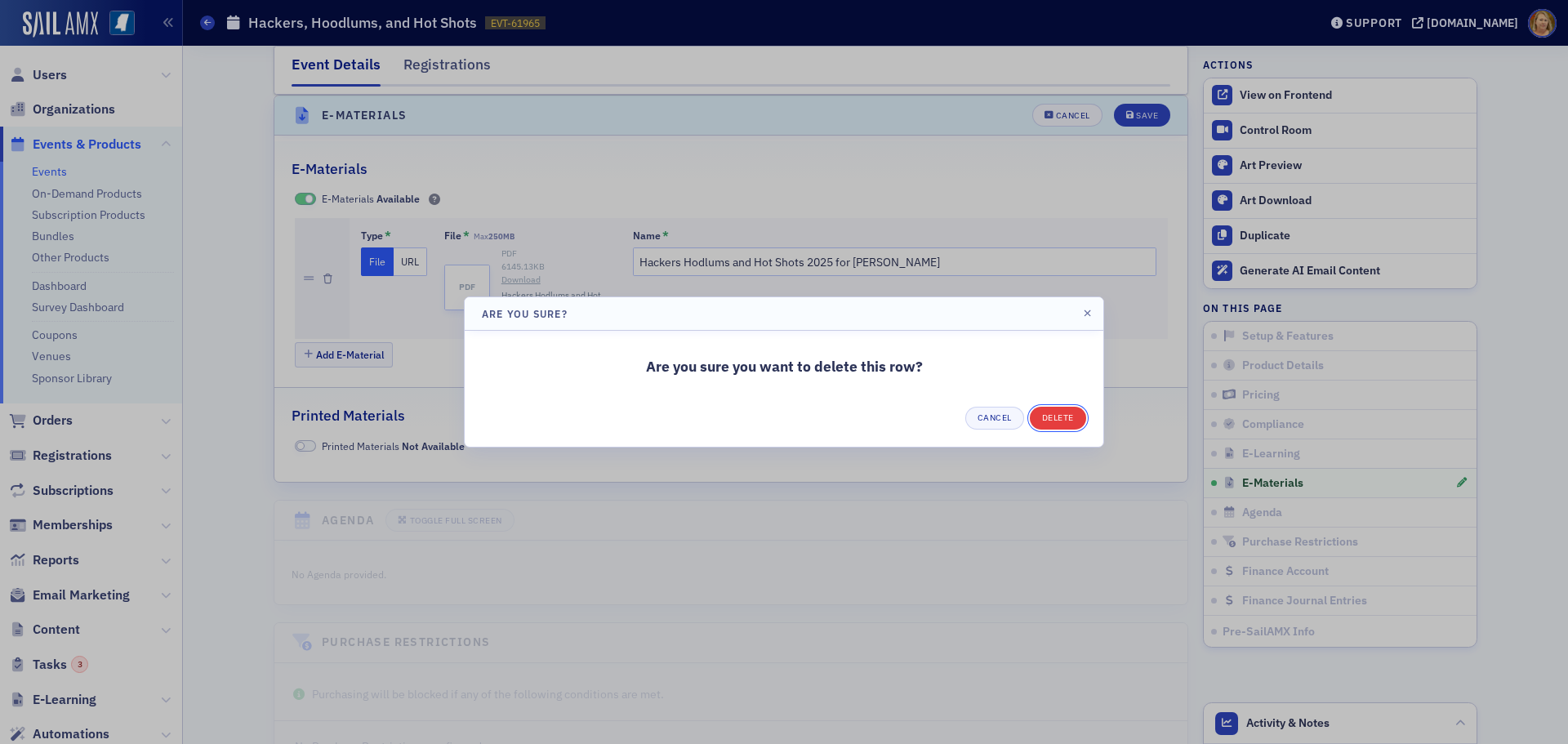
click at [1055, 422] on button "Delete" at bounding box center [1058, 418] width 56 height 23
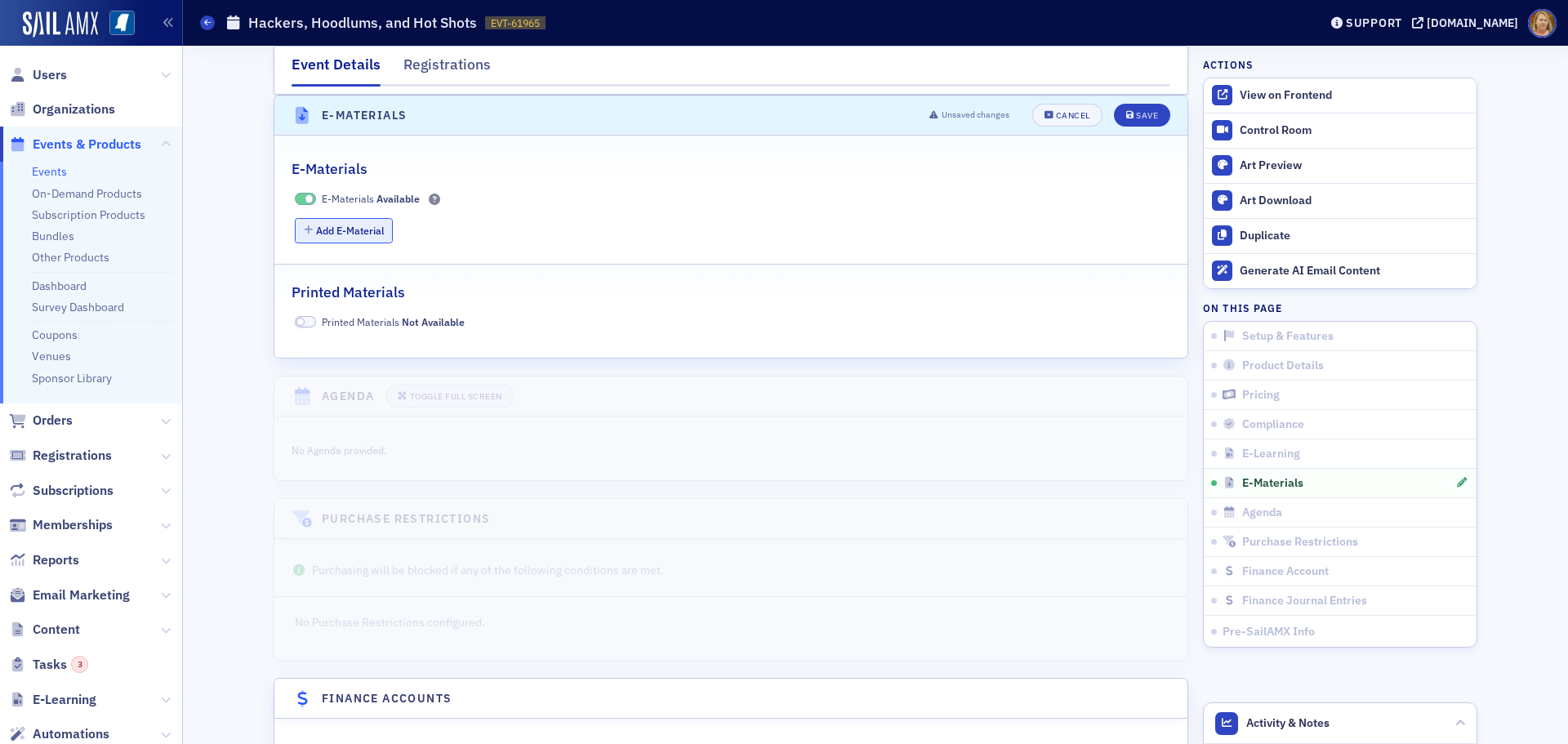
click at [366, 235] on button "Add E-Material" at bounding box center [344, 231] width 98 height 25
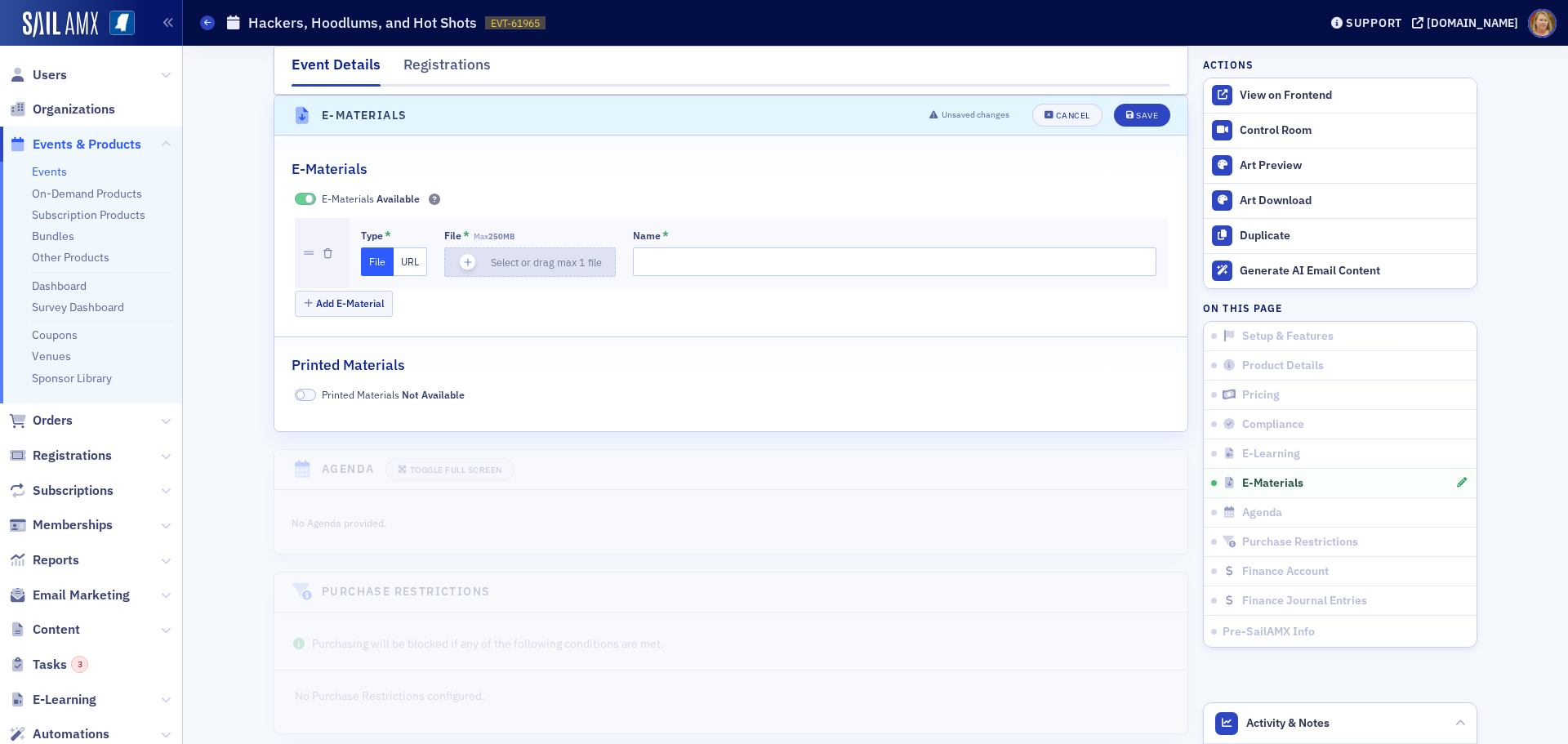
click at [460, 258] on icon "button" at bounding box center [467, 262] width 14 height 14
type input "2-Hackers Hodlums and Hot Shots 2025 for [PERSON_NAME]"
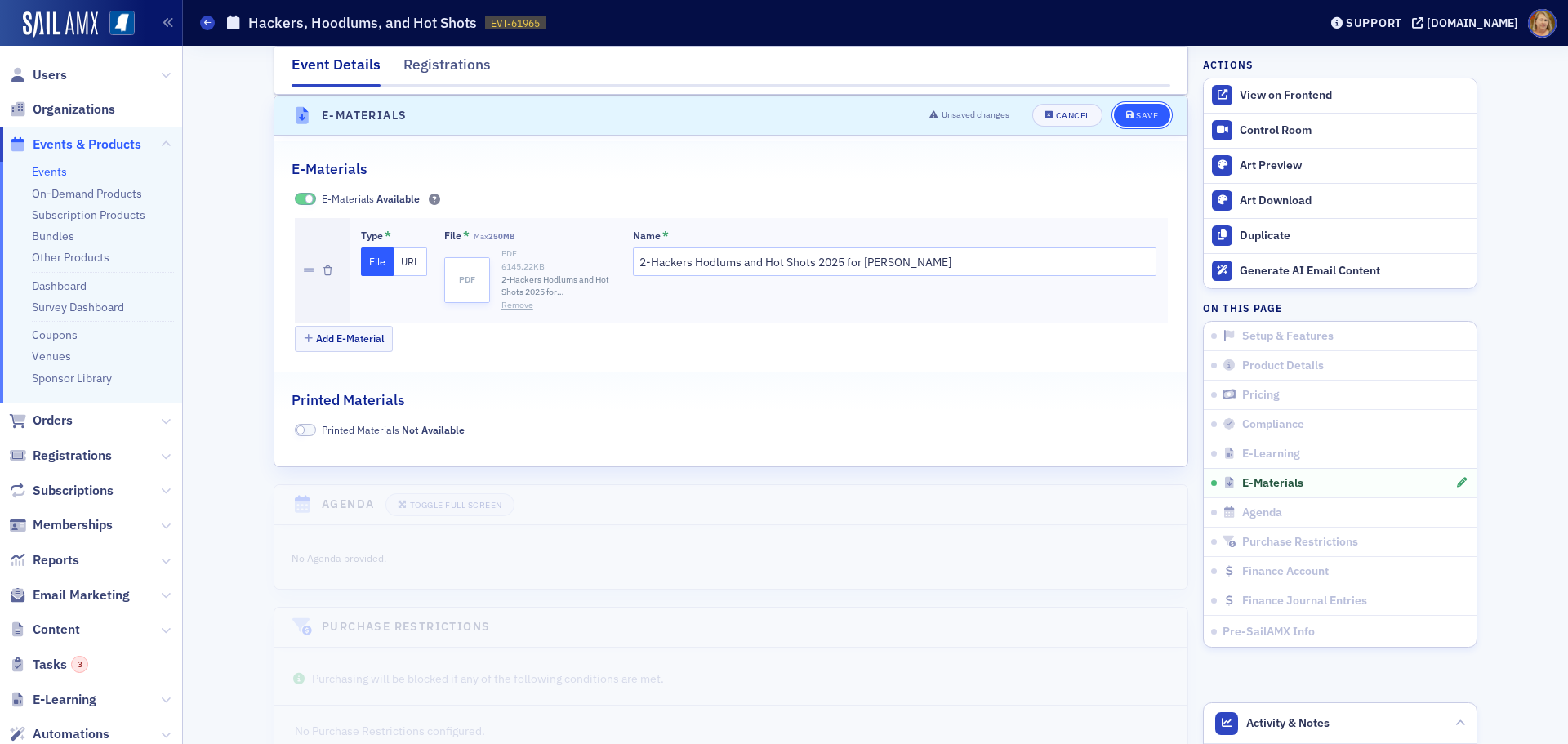
click at [1146, 116] on div "Save" at bounding box center [1146, 115] width 22 height 9
